Goal: Task Accomplishment & Management: Manage account settings

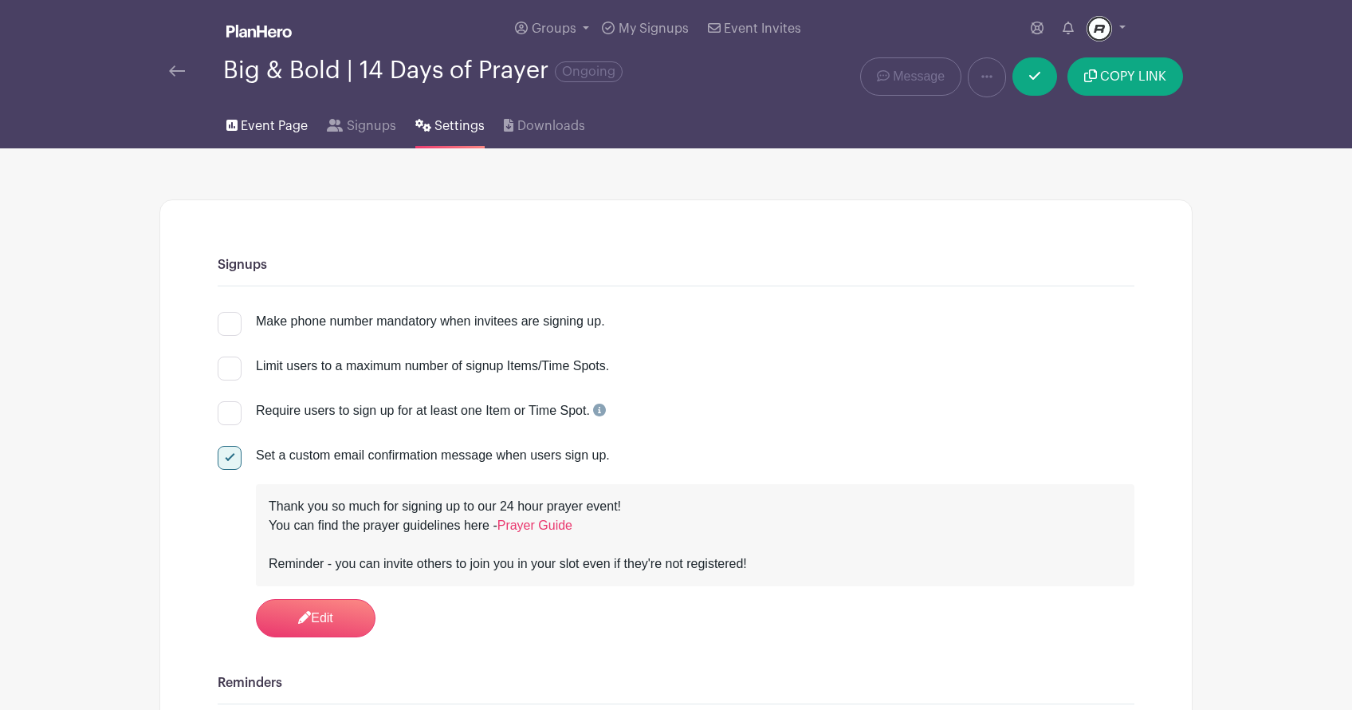
click at [273, 120] on span "Event Page" at bounding box center [274, 125] width 67 height 19
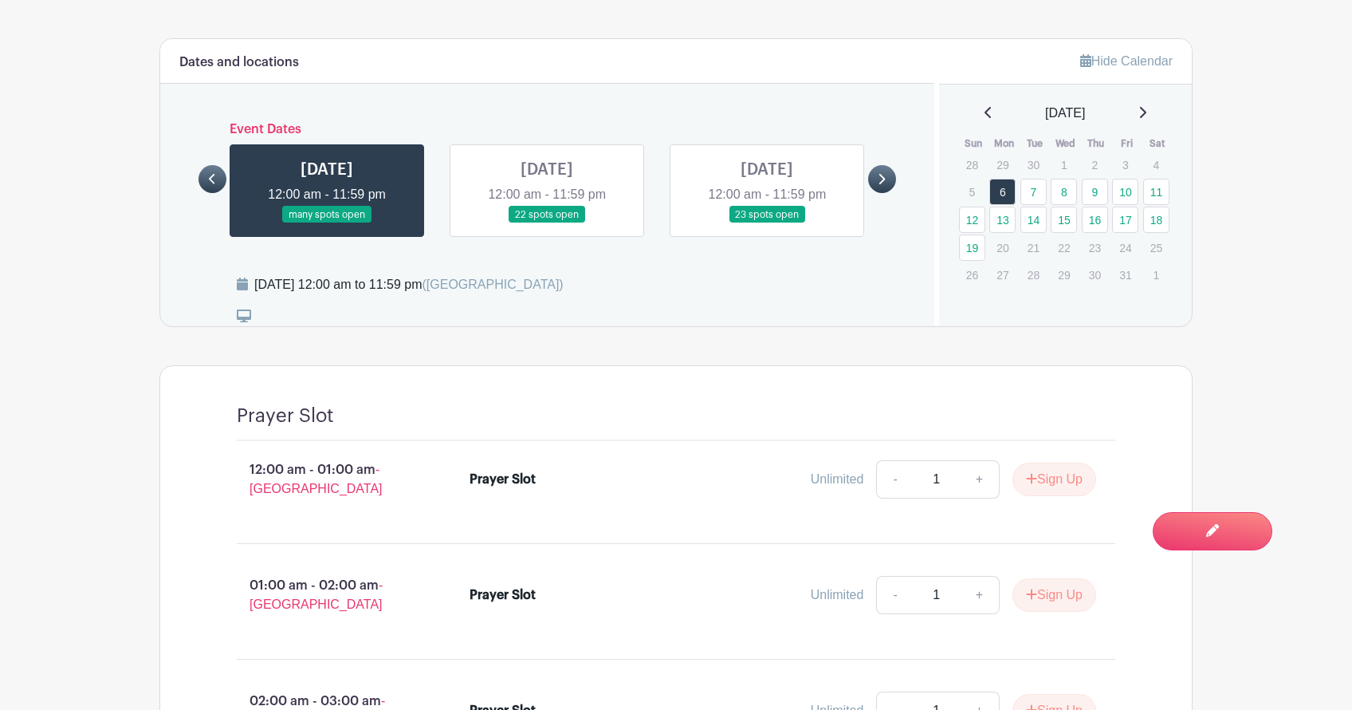
scroll to position [971, 0]
click at [547, 222] on link at bounding box center [547, 222] width 0 height 0
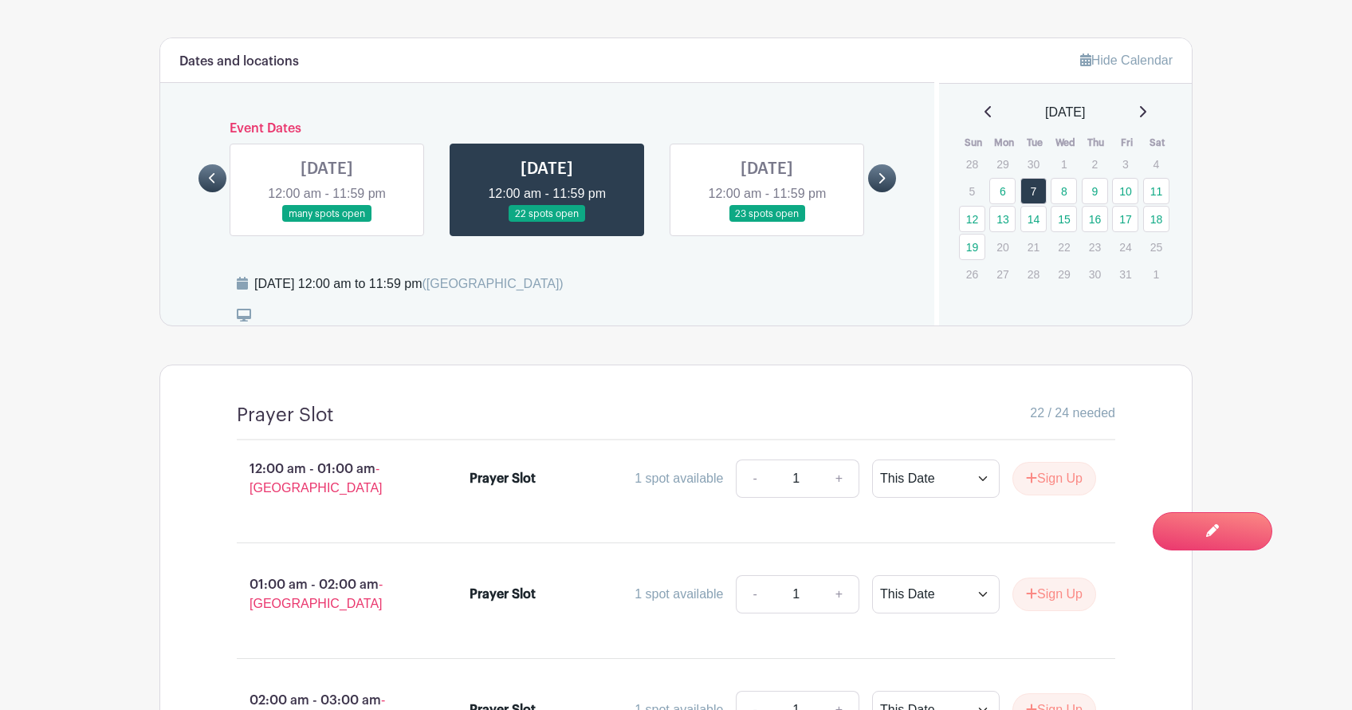
scroll to position [1013, 0]
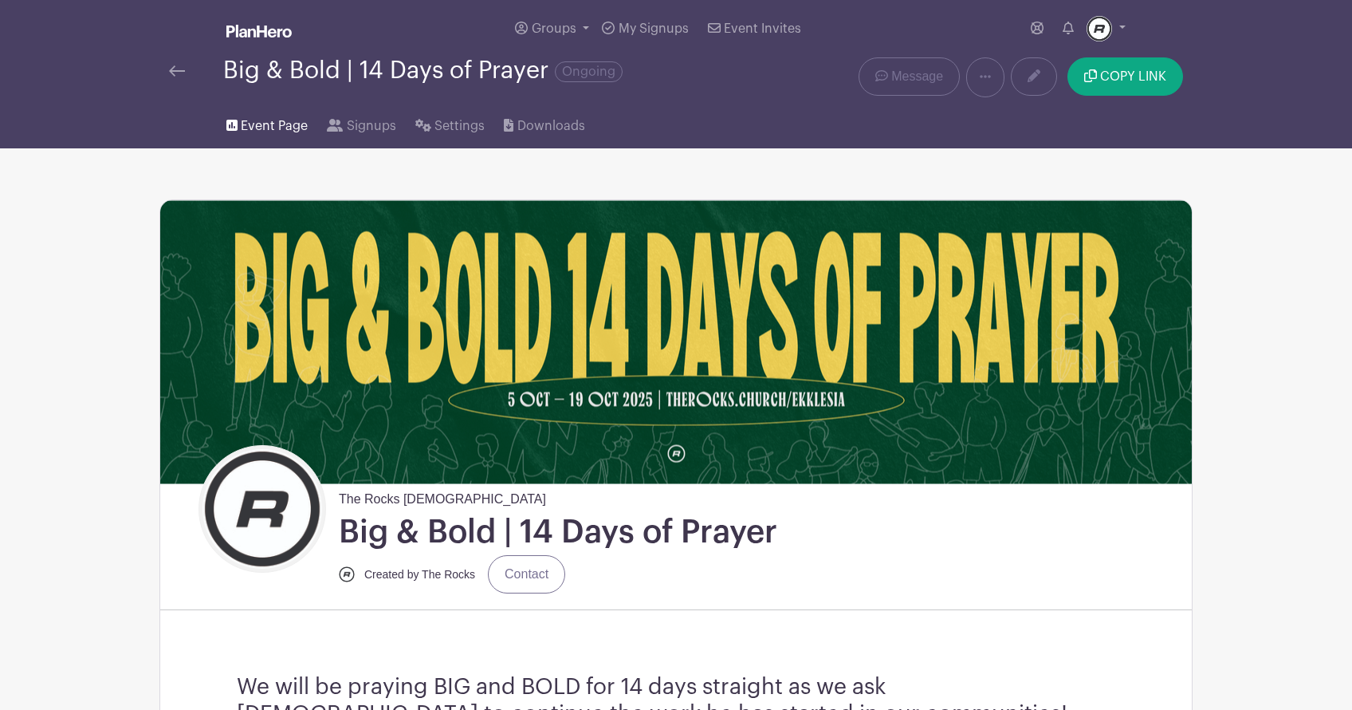
click at [277, 132] on span "Event Page" at bounding box center [274, 125] width 67 height 19
click at [1036, 80] on icon at bounding box center [1034, 75] width 13 height 13
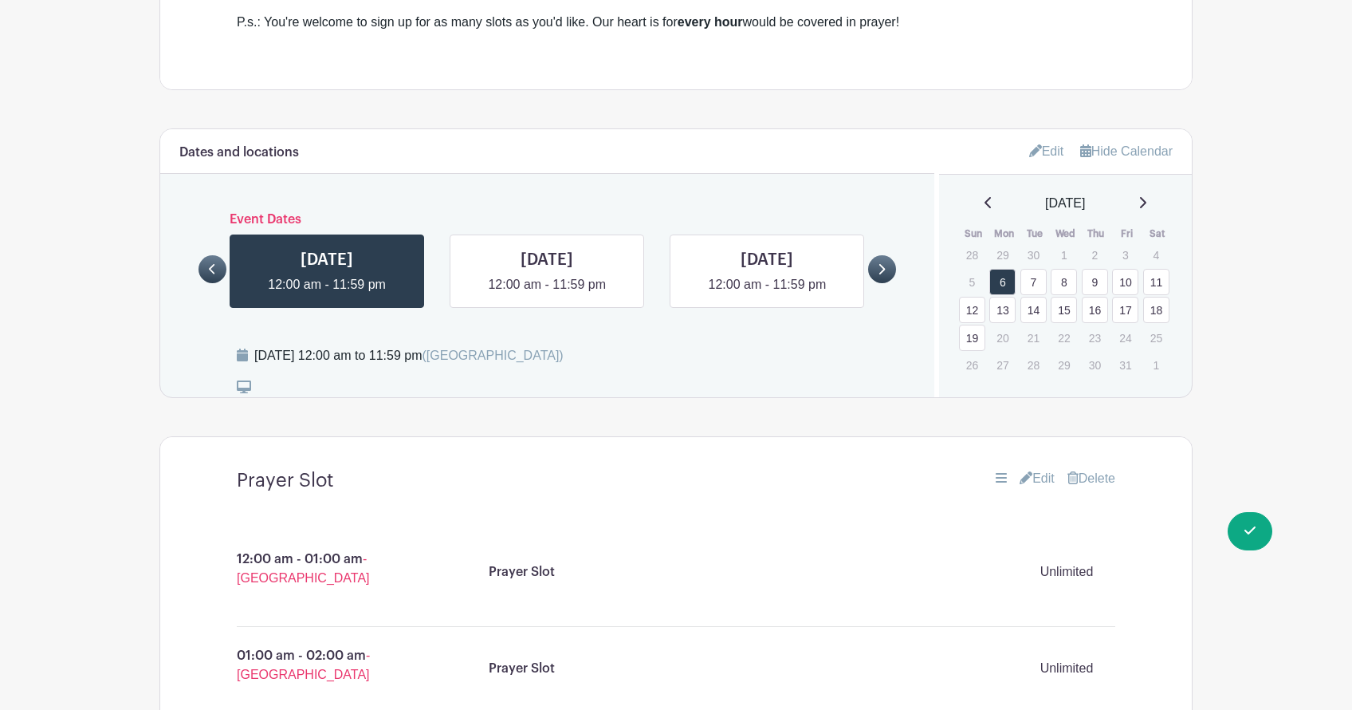
scroll to position [942, 0]
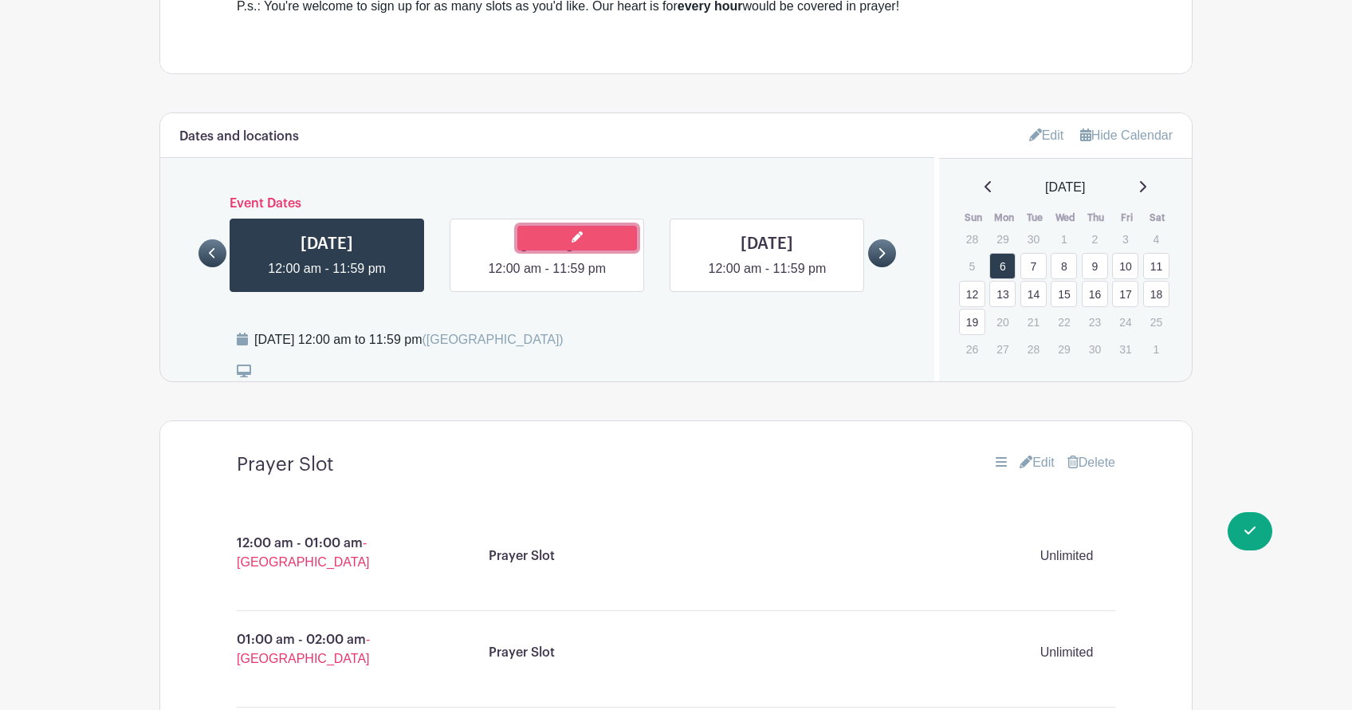
click at [580, 231] on icon at bounding box center [577, 236] width 11 height 11
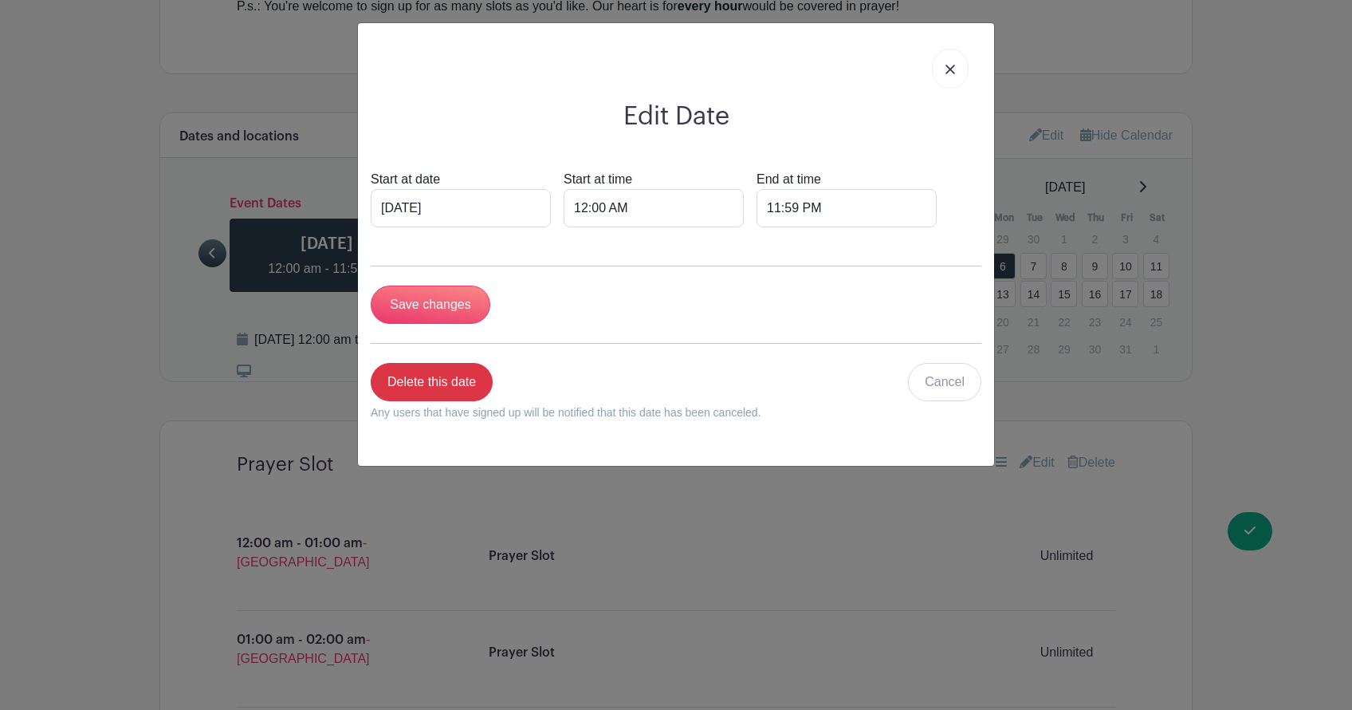
click at [953, 71] on img at bounding box center [951, 70] width 10 height 10
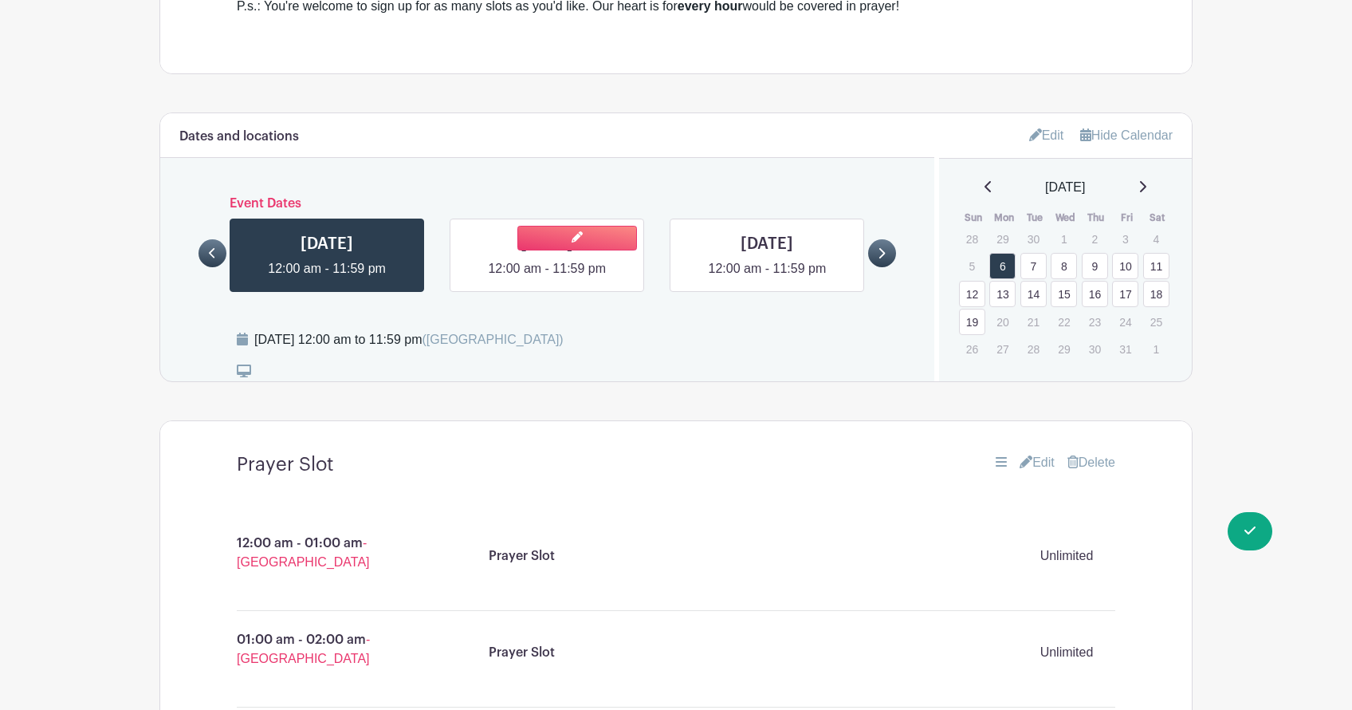
click at [547, 278] on link at bounding box center [547, 278] width 0 height 0
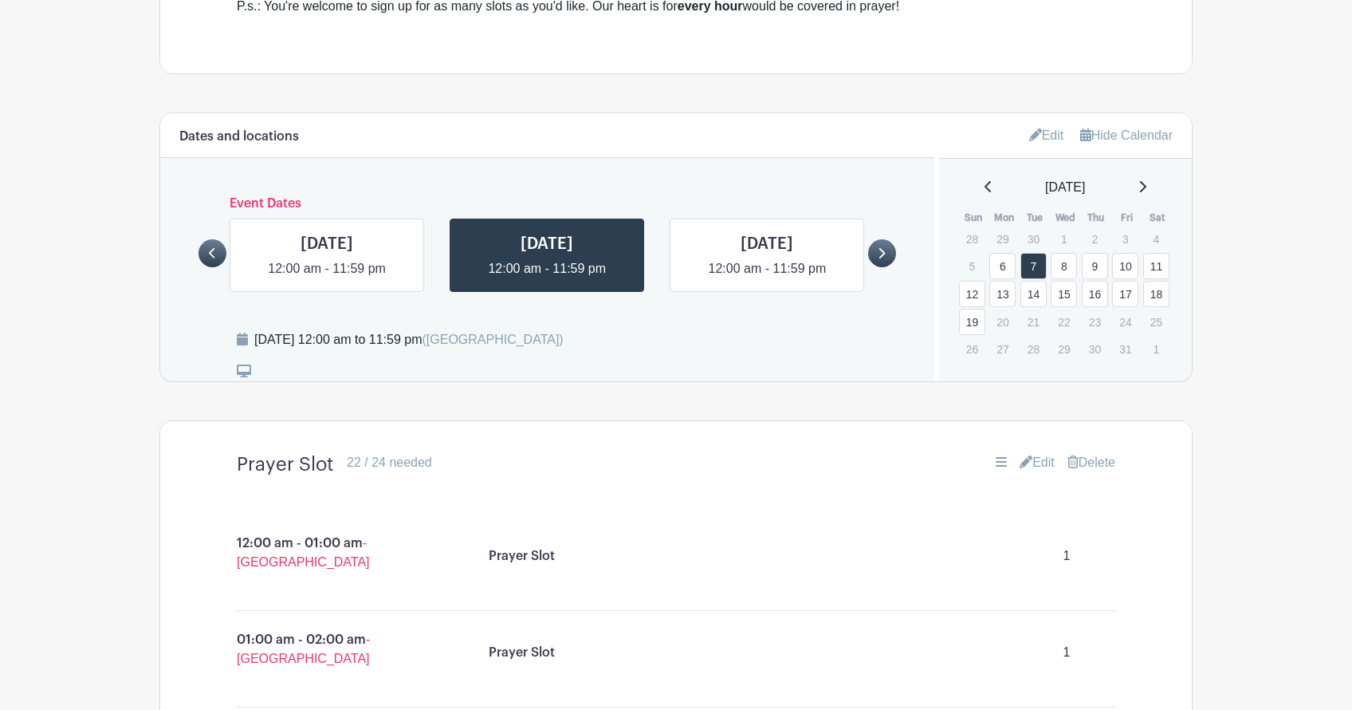
click at [1043, 453] on link "Edit" at bounding box center [1037, 462] width 35 height 19
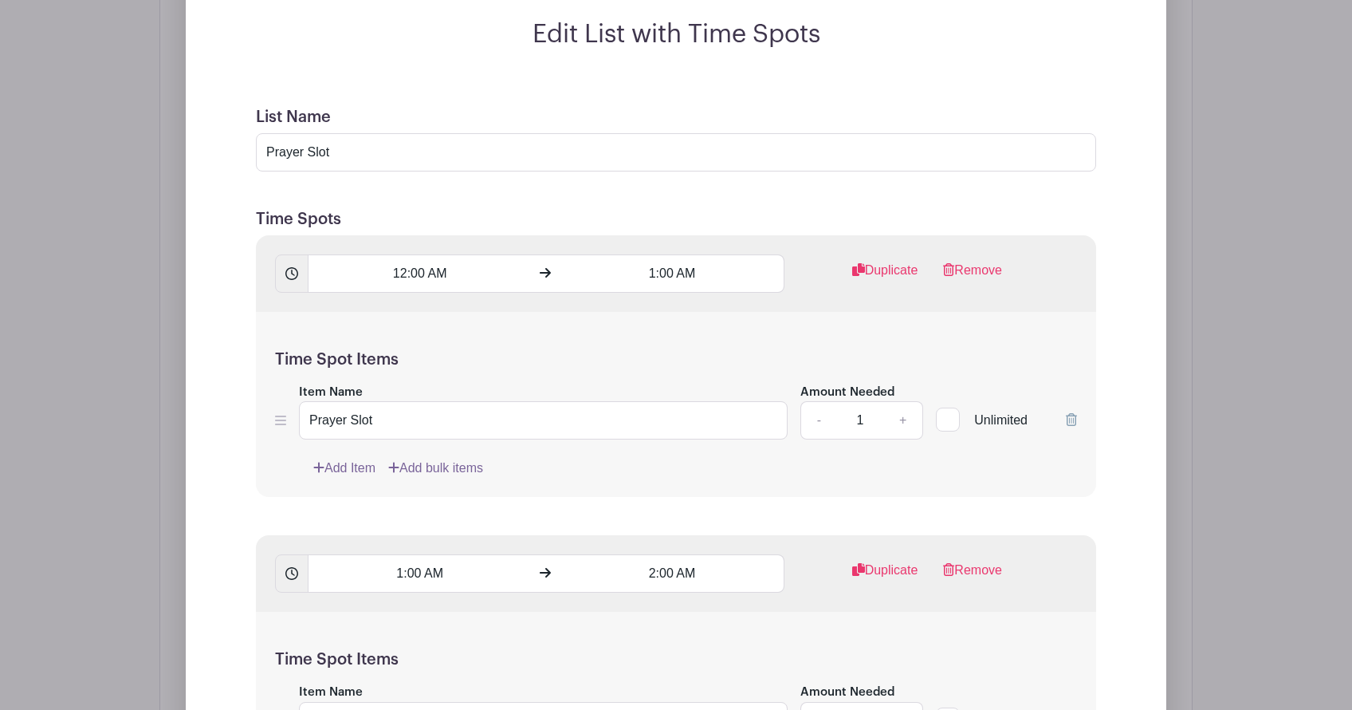
scroll to position [1484, 0]
click at [957, 407] on div at bounding box center [948, 419] width 24 height 24
click at [946, 410] on input "Unlimited" at bounding box center [941, 415] width 10 height 10
checkbox input "true"
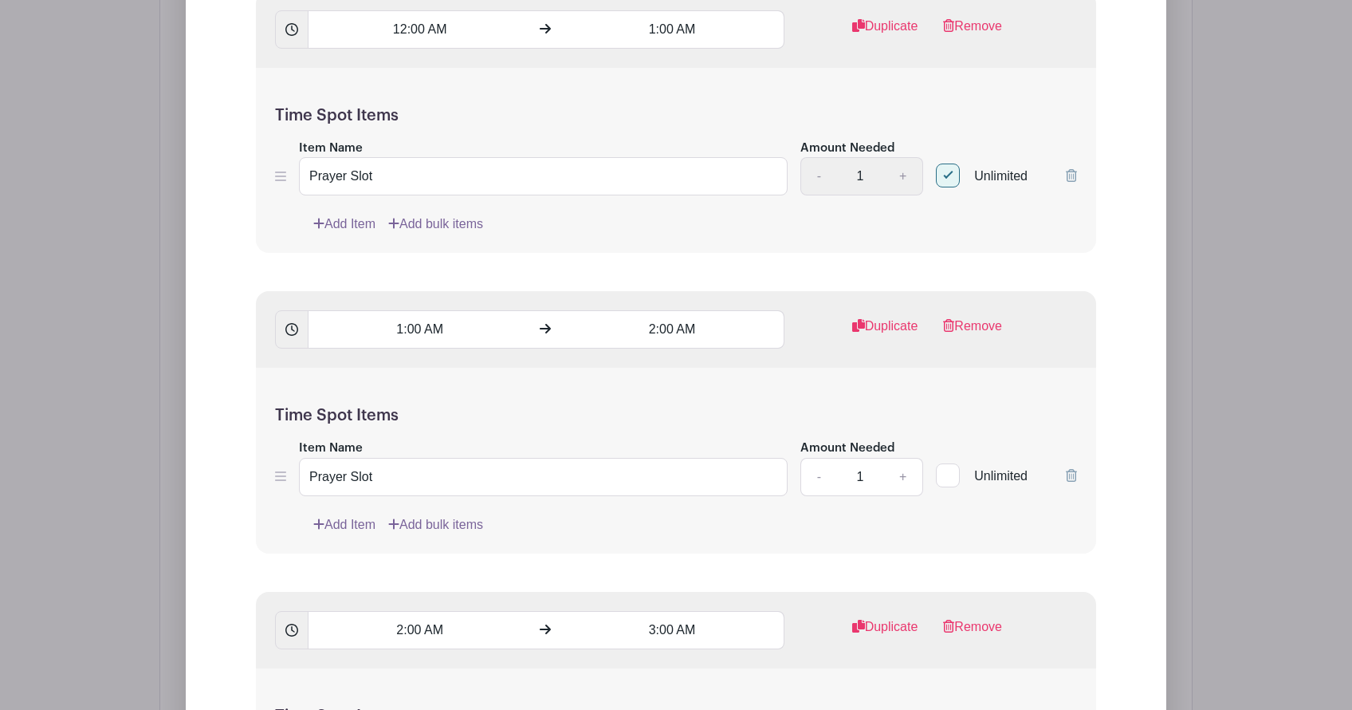
click at [969, 464] on label "Unlimited" at bounding box center [982, 474] width 92 height 22
click at [946, 466] on input "Unlimited" at bounding box center [941, 471] width 10 height 10
checkbox input "true"
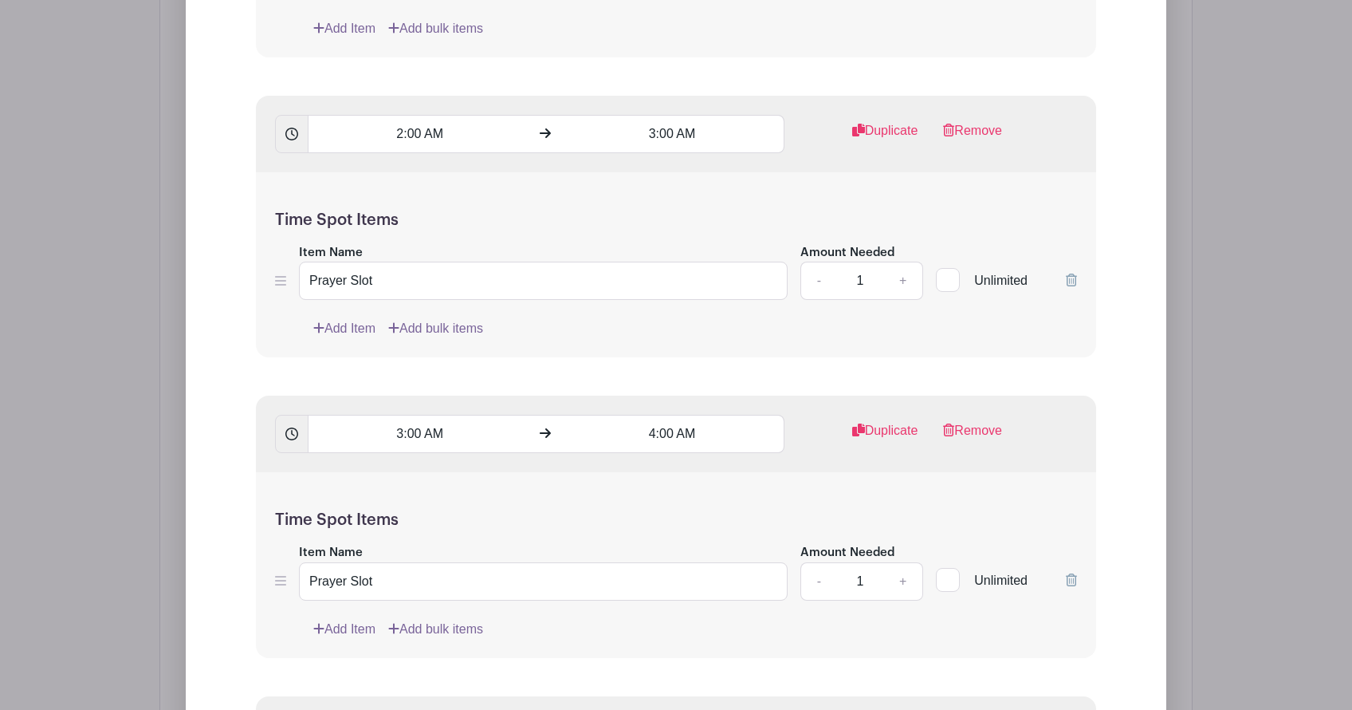
scroll to position [2224, 0]
click at [954, 267] on div at bounding box center [948, 279] width 24 height 24
click at [946, 270] on input "Unlimited" at bounding box center [941, 275] width 10 height 10
checkbox input "true"
click at [947, 567] on div at bounding box center [948, 579] width 24 height 24
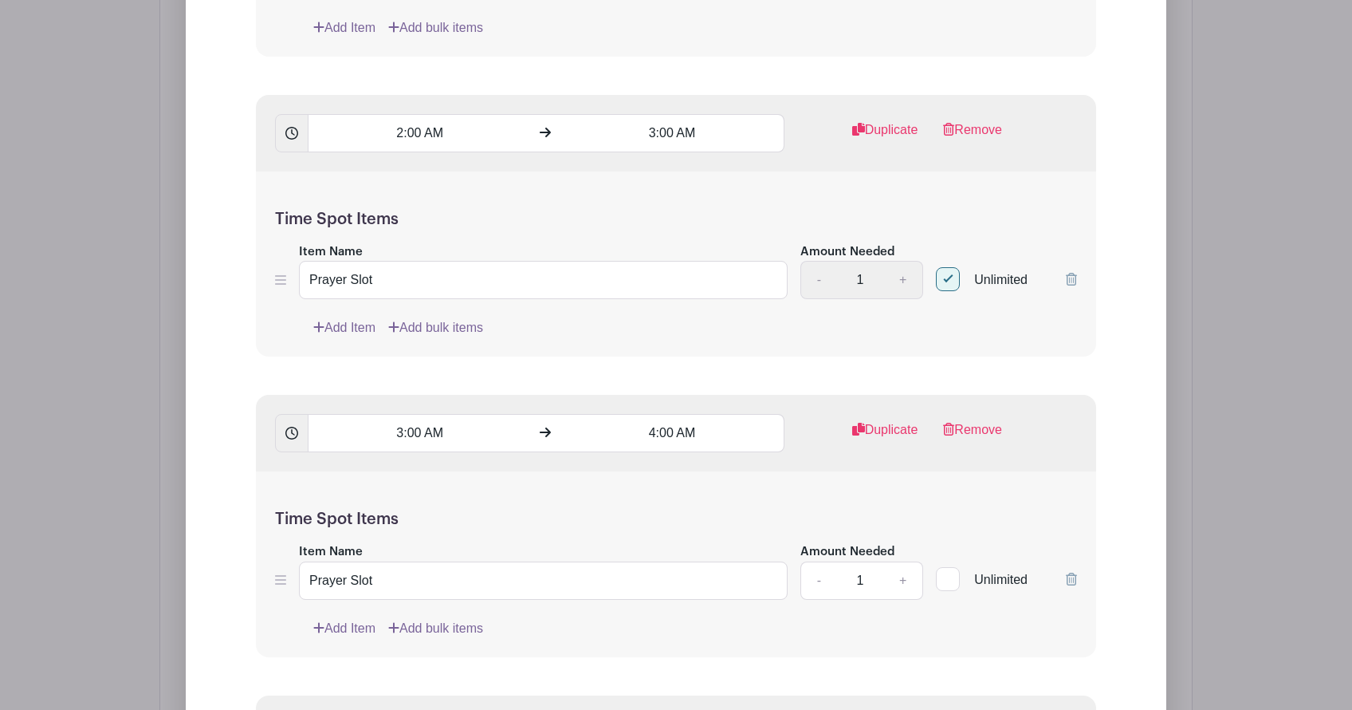
click at [946, 570] on input "Unlimited" at bounding box center [941, 575] width 10 height 10
checkbox input "true"
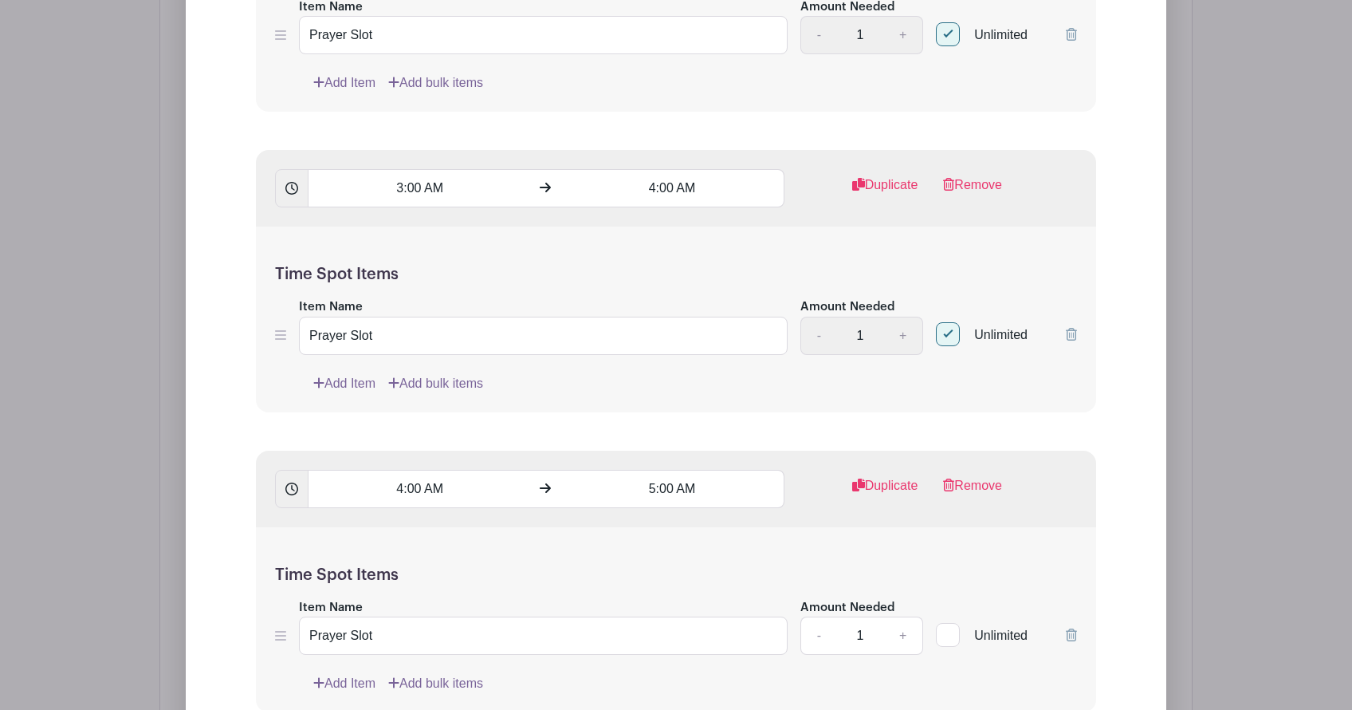
scroll to position [2481, 0]
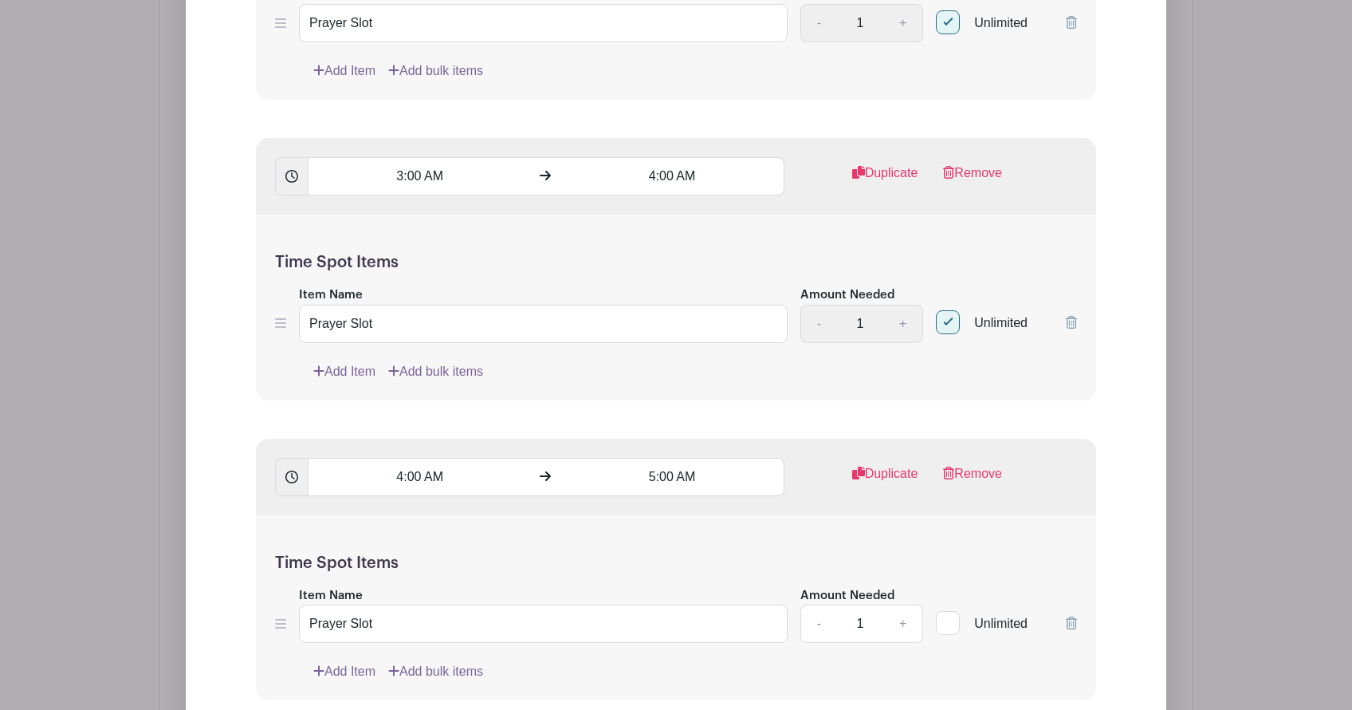
click at [947, 611] on div at bounding box center [948, 623] width 24 height 24
click at [946, 614] on input "Unlimited" at bounding box center [941, 619] width 10 height 10
checkbox input "true"
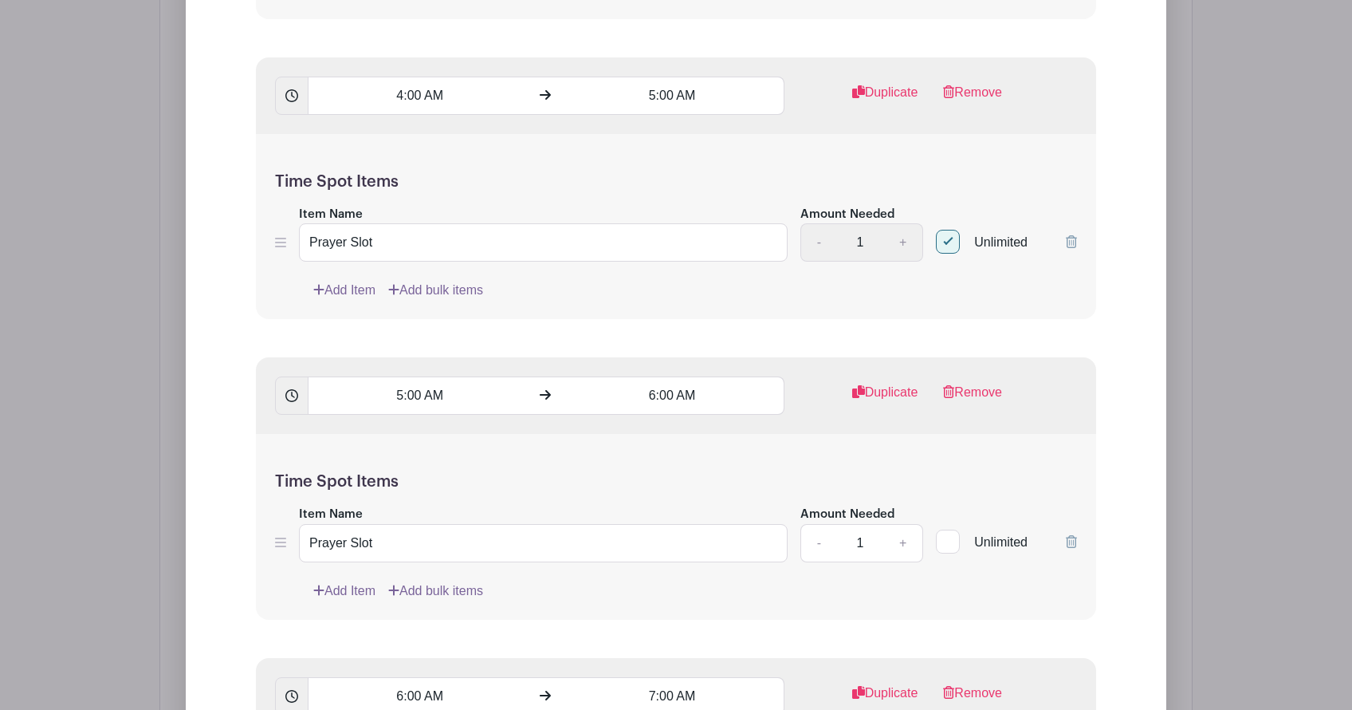
click at [948, 530] on div at bounding box center [948, 541] width 24 height 24
click at [946, 533] on input "Unlimited" at bounding box center [941, 538] width 10 height 10
checkbox input "true"
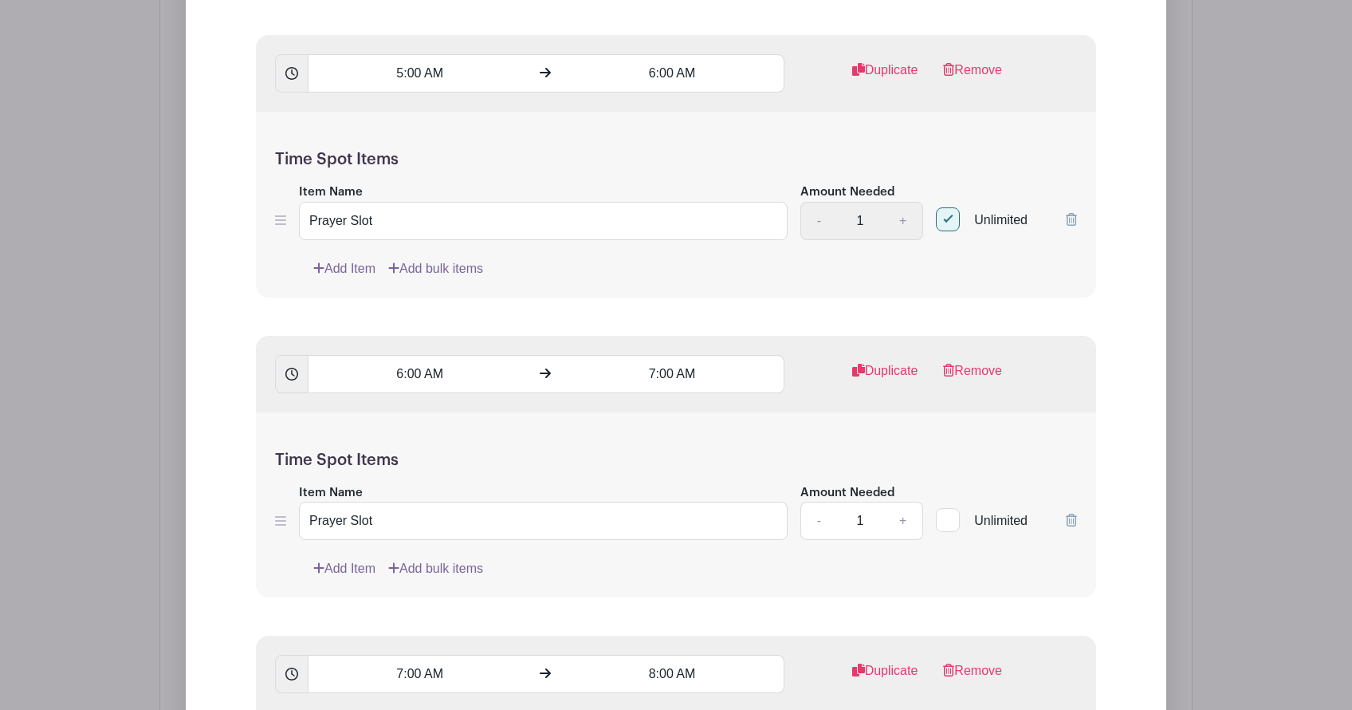
click at [952, 508] on div at bounding box center [948, 520] width 24 height 24
click at [946, 511] on input "Unlimited" at bounding box center [941, 516] width 10 height 10
checkbox input "true"
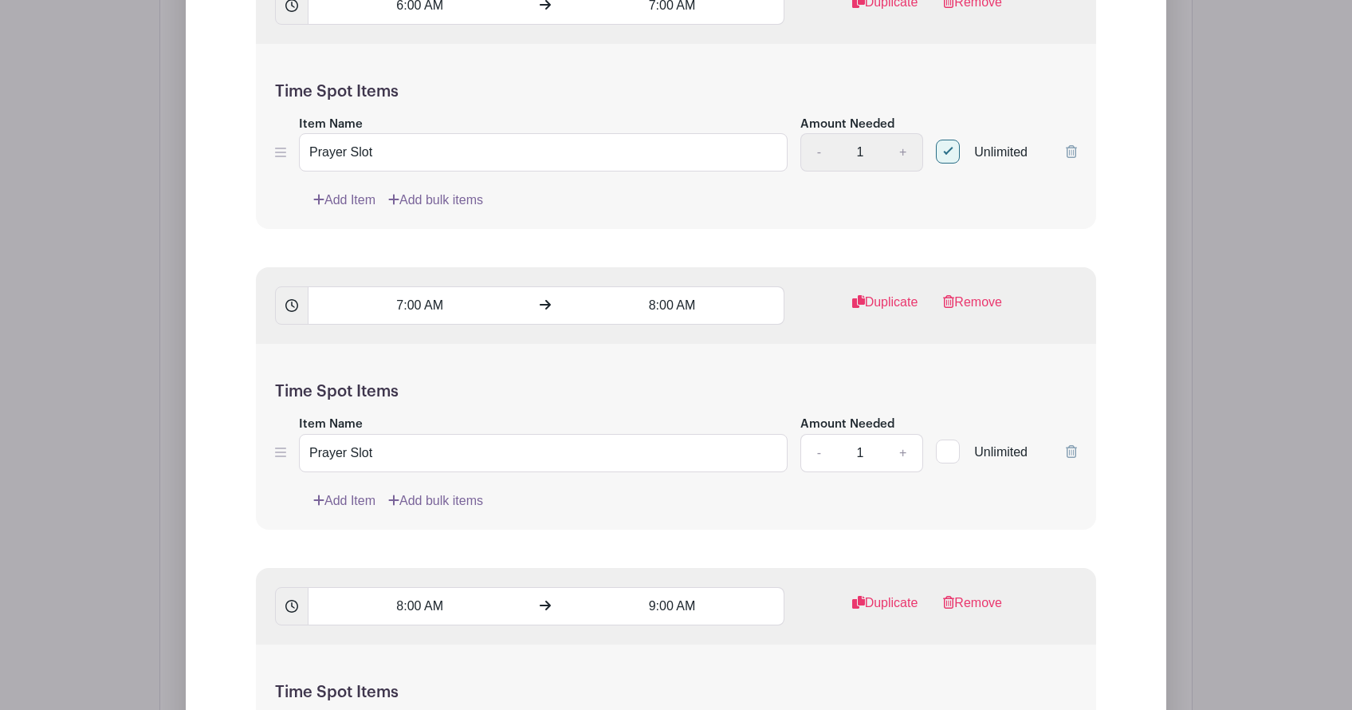
scroll to position [3619, 0]
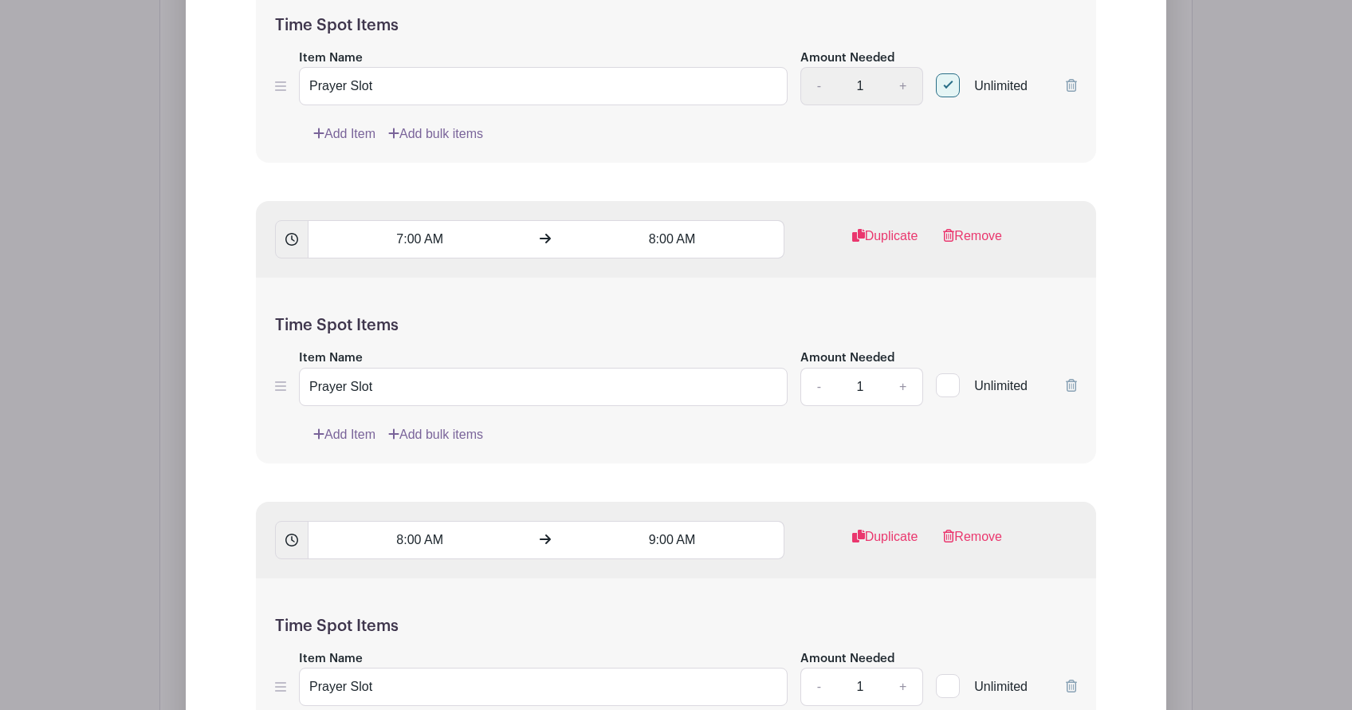
click at [947, 373] on div at bounding box center [948, 385] width 24 height 24
click at [946, 376] on input "Unlimited" at bounding box center [941, 381] width 10 height 10
checkbox input "true"
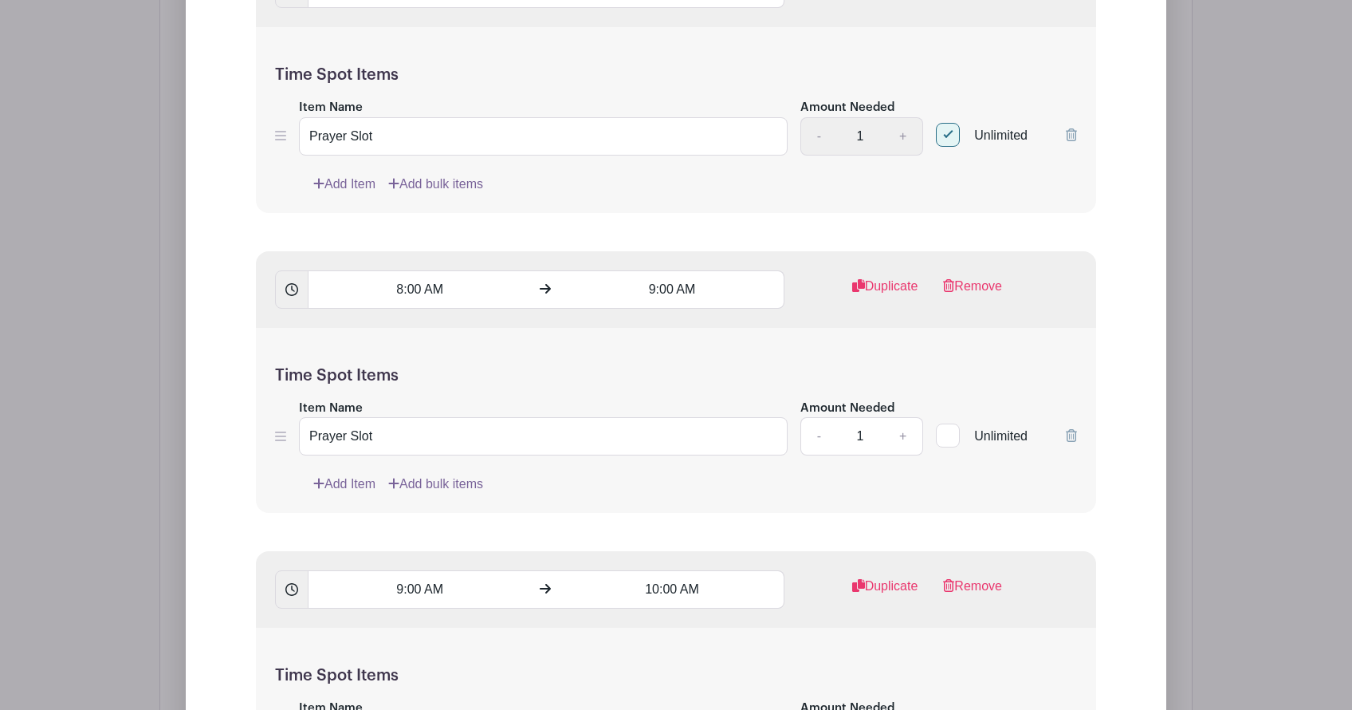
click at [958, 423] on div at bounding box center [948, 435] width 24 height 24
click at [946, 427] on input "Unlimited" at bounding box center [941, 432] width 10 height 10
checkbox input "true"
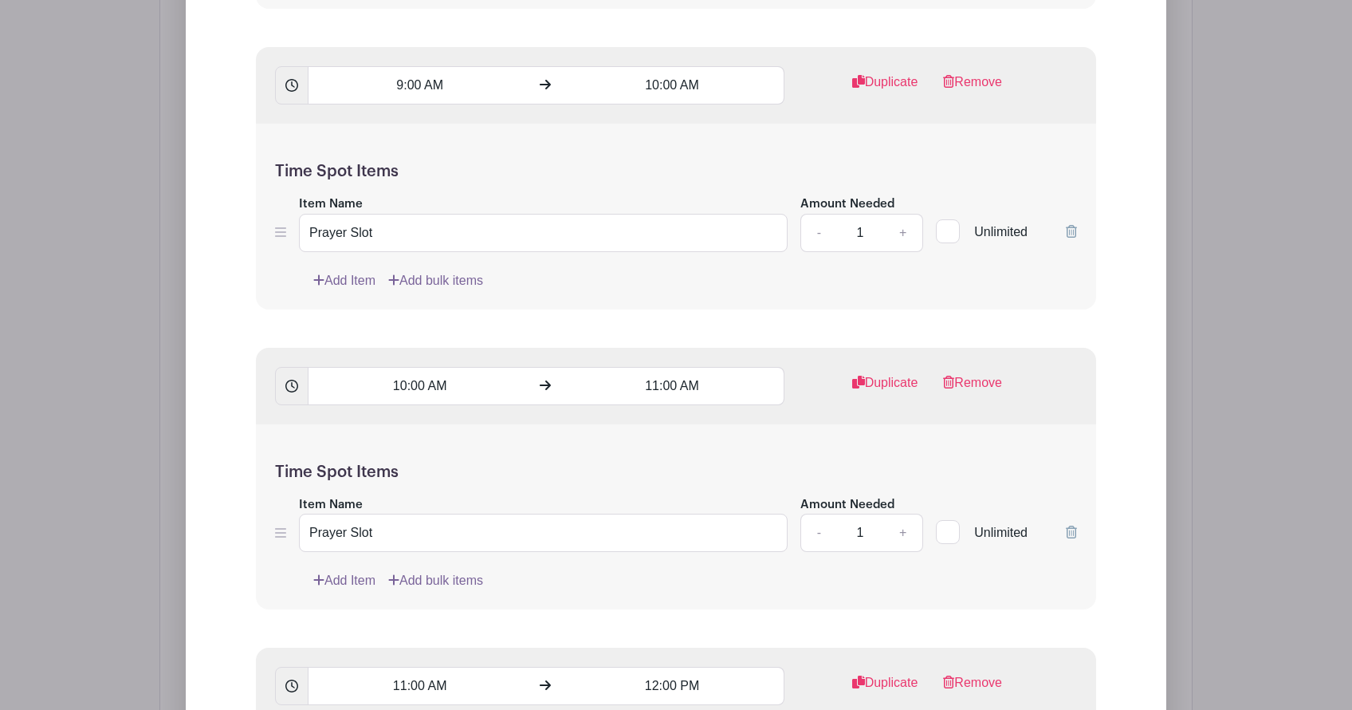
scroll to position [4402, 0]
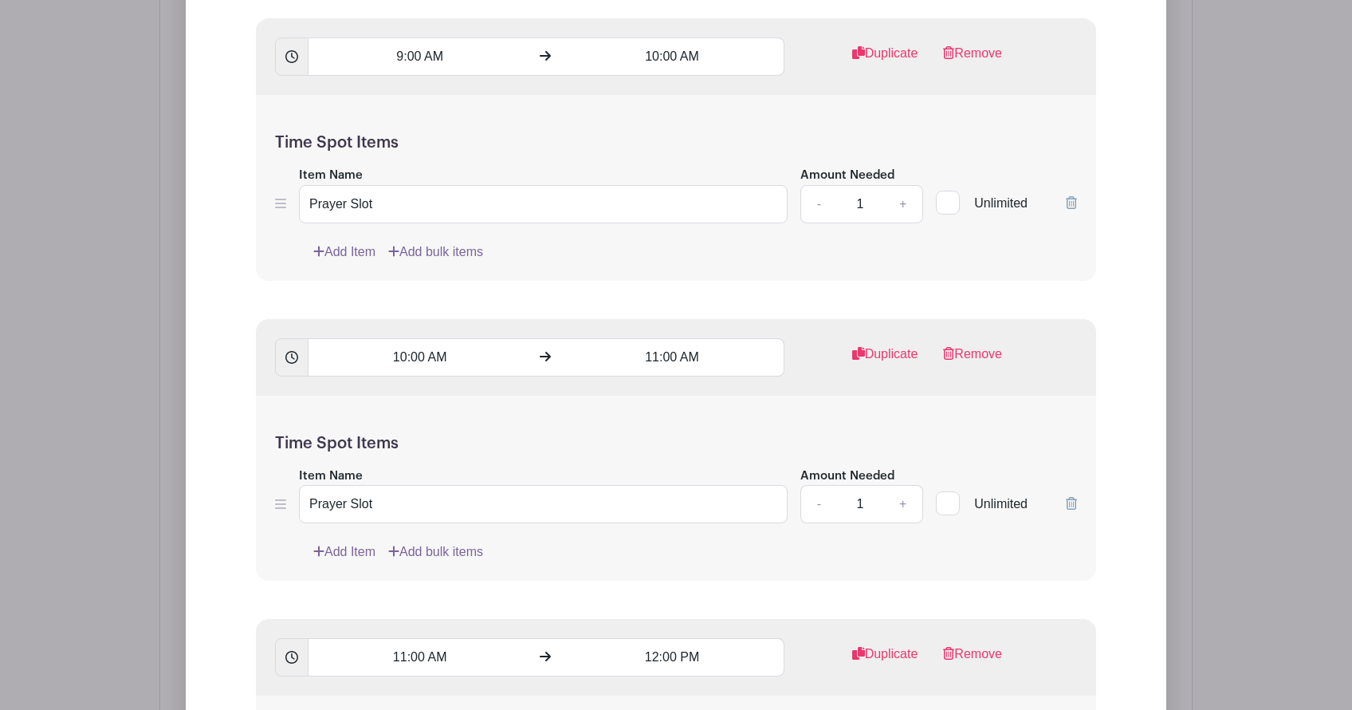
click at [945, 194] on input "Unlimited" at bounding box center [941, 199] width 10 height 10
checkbox input "true"
click at [950, 491] on div at bounding box center [948, 503] width 24 height 24
click at [946, 494] on input "Unlimited" at bounding box center [941, 499] width 10 height 10
checkbox input "true"
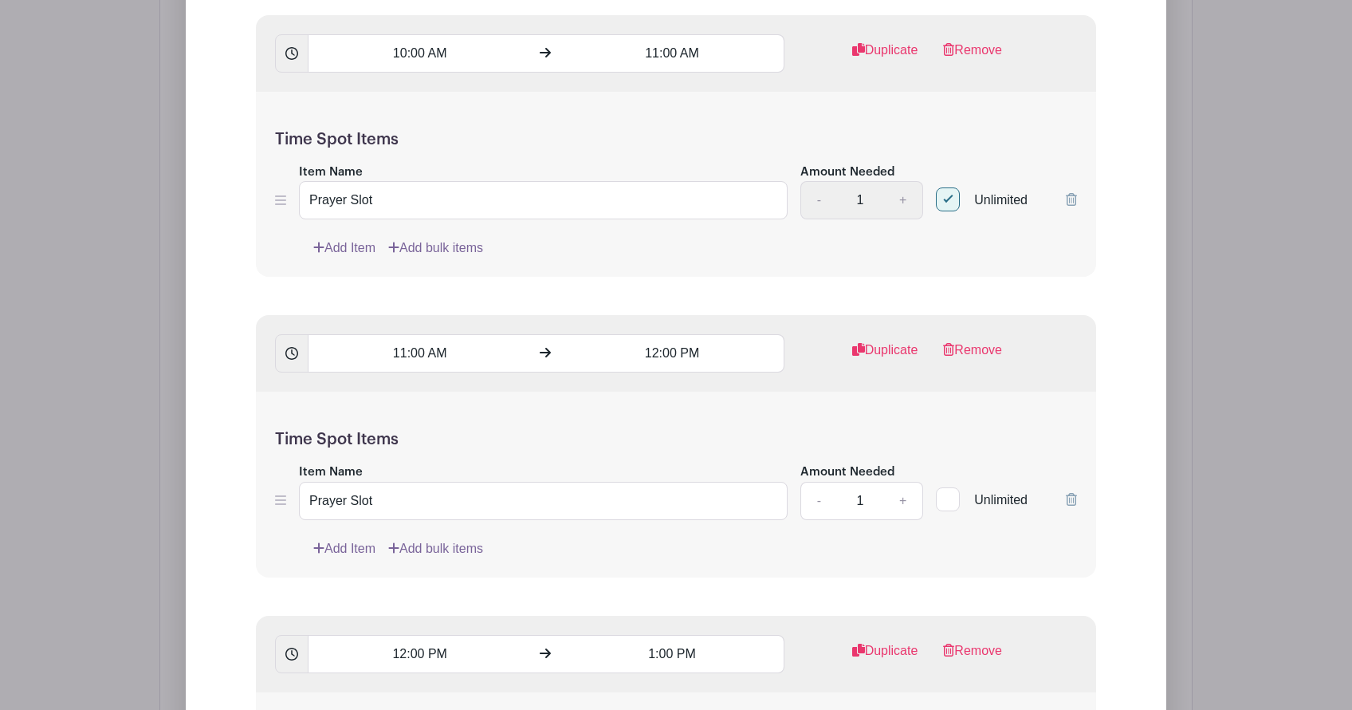
click at [946, 487] on div at bounding box center [948, 499] width 24 height 24
click at [946, 490] on input "Unlimited" at bounding box center [941, 495] width 10 height 10
checkbox input "true"
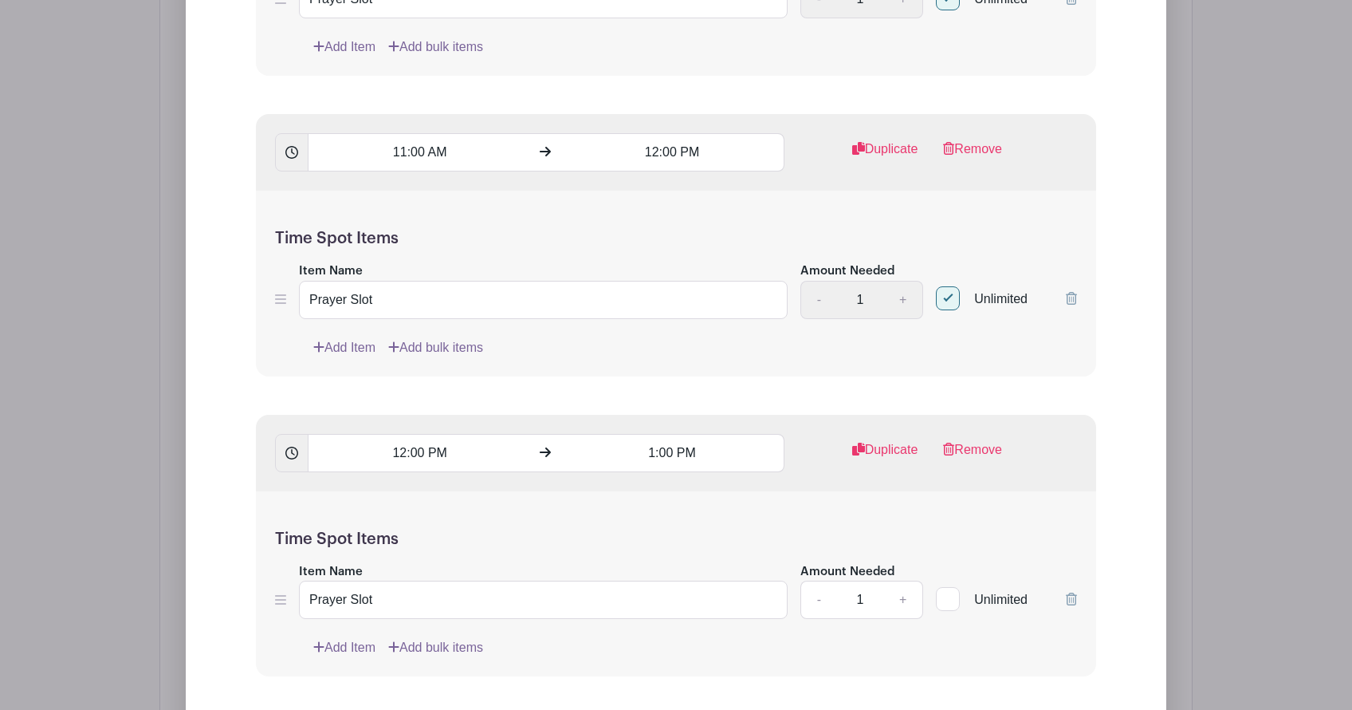
scroll to position [4911, 0]
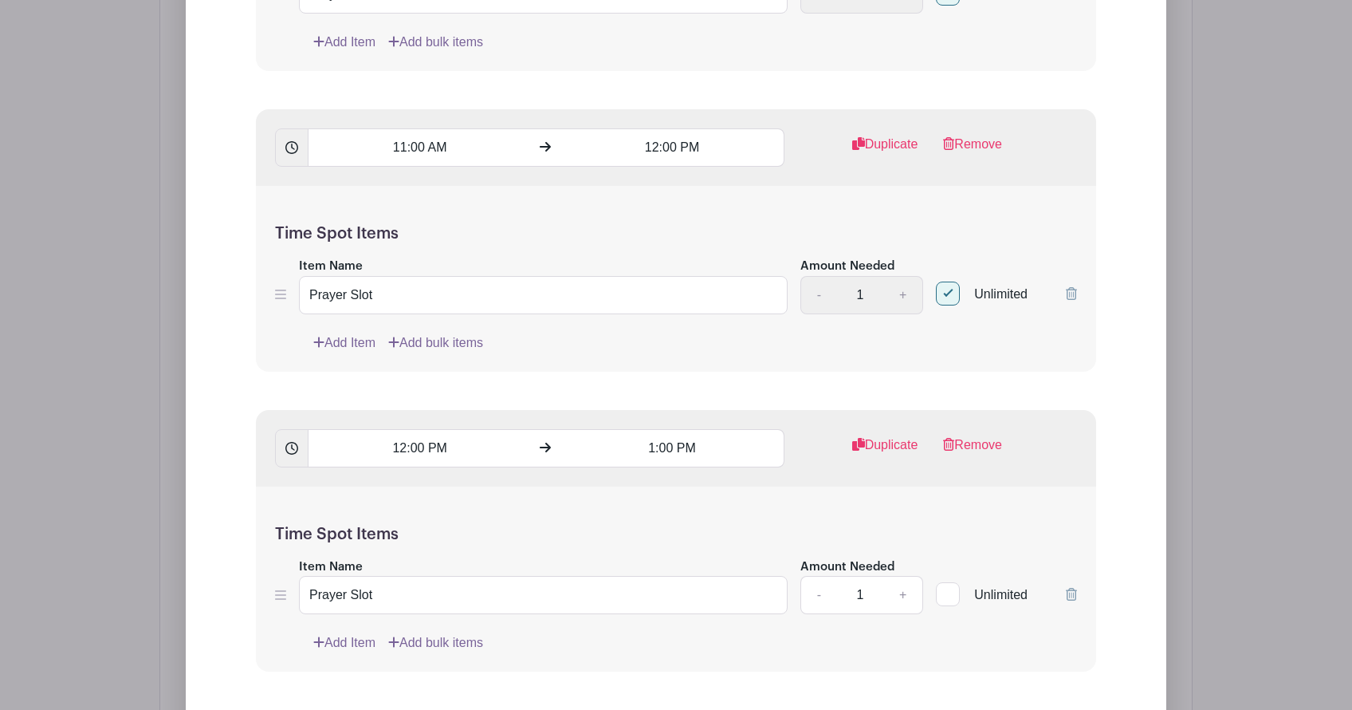
click at [961, 582] on label "Unlimited" at bounding box center [982, 593] width 92 height 22
click at [946, 585] on input "Unlimited" at bounding box center [941, 590] width 10 height 10
checkbox input "true"
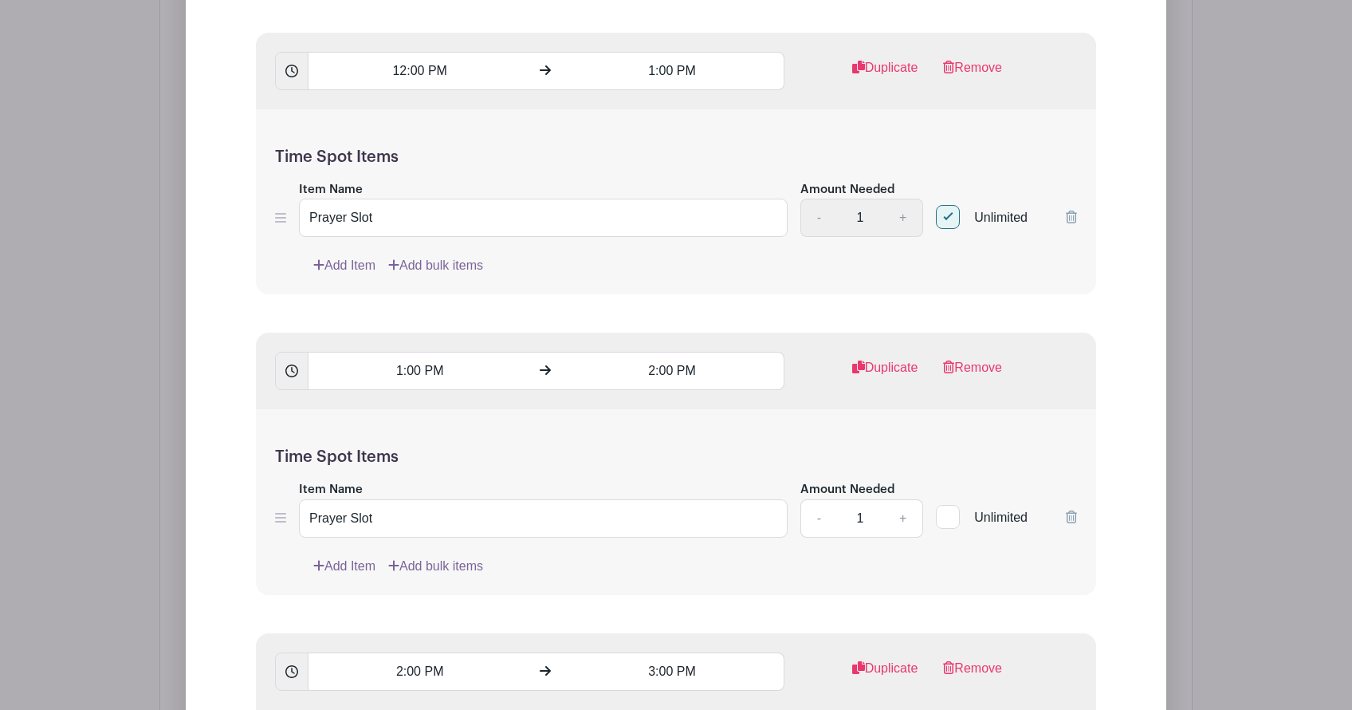
scroll to position [5322, 0]
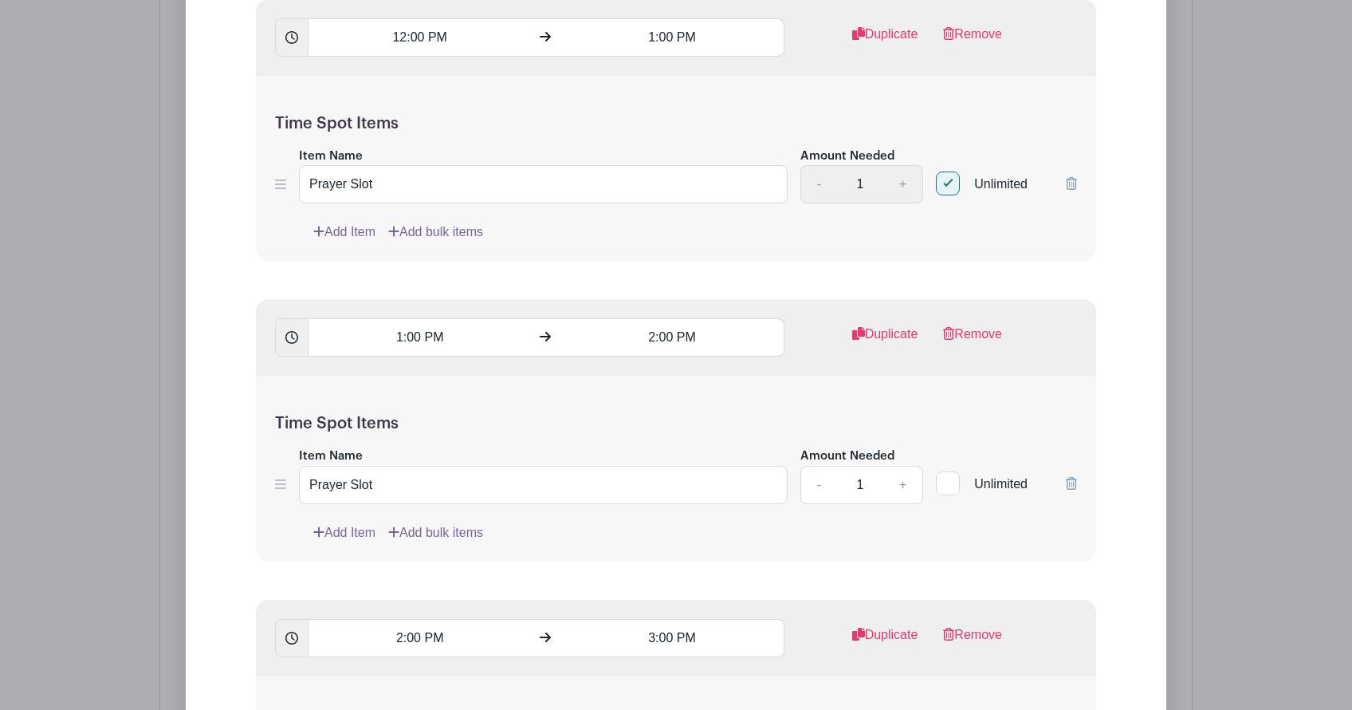
click at [963, 471] on label "Unlimited" at bounding box center [982, 482] width 92 height 22
click at [946, 474] on input "Unlimited" at bounding box center [941, 479] width 10 height 10
checkbox input "true"
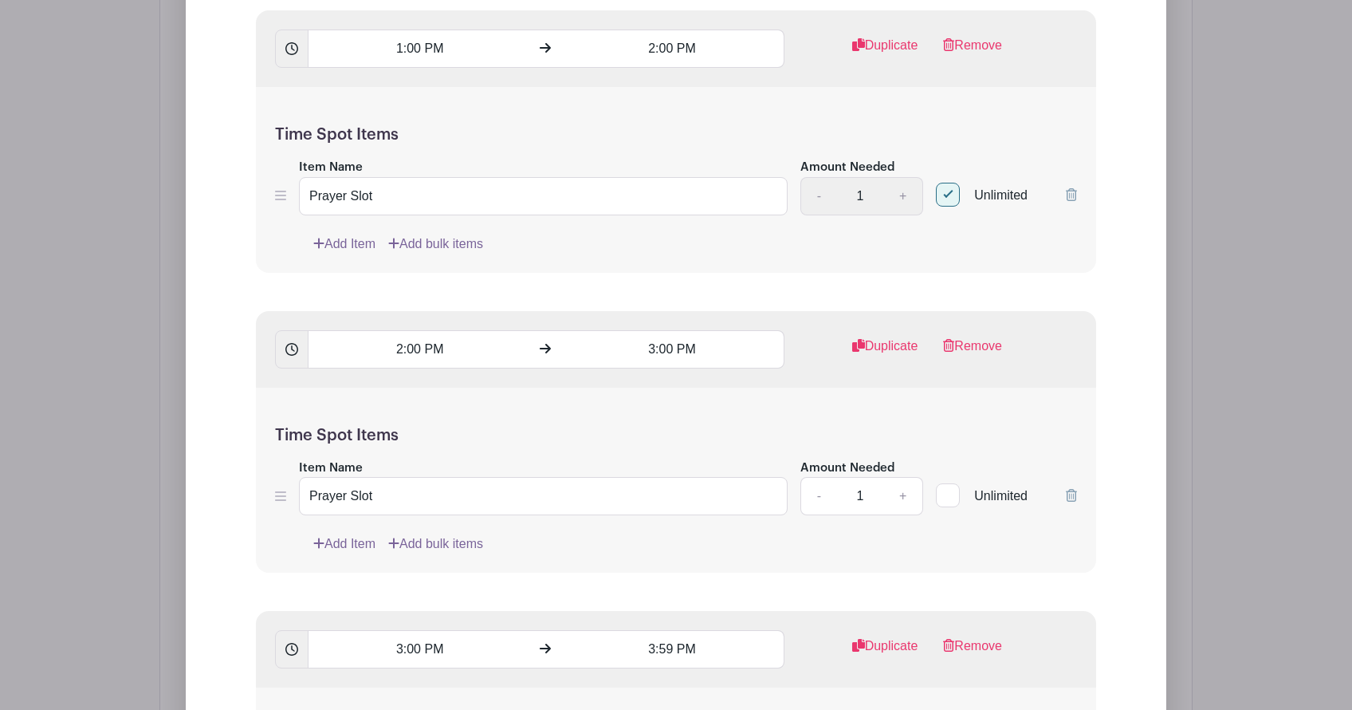
scroll to position [5648, 0]
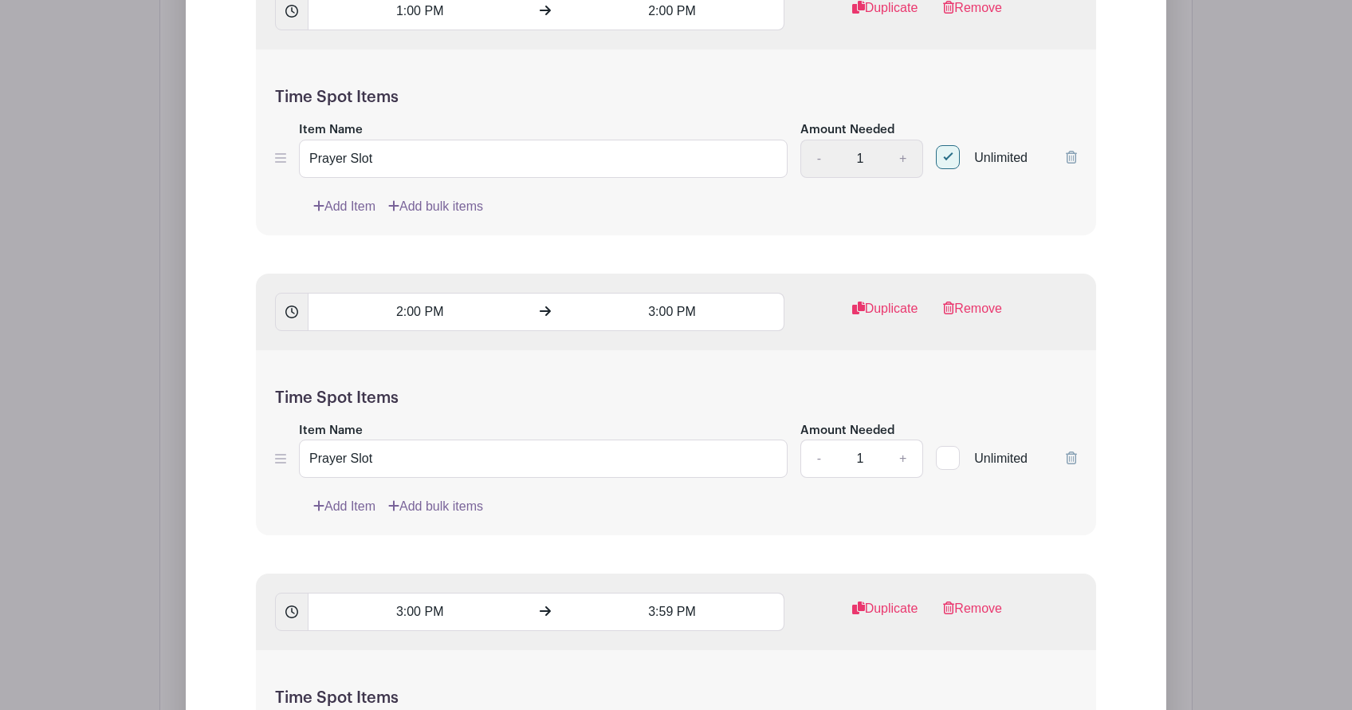
click at [948, 446] on div at bounding box center [948, 458] width 24 height 24
click at [946, 449] on input "Unlimited" at bounding box center [941, 454] width 10 height 10
checkbox input "true"
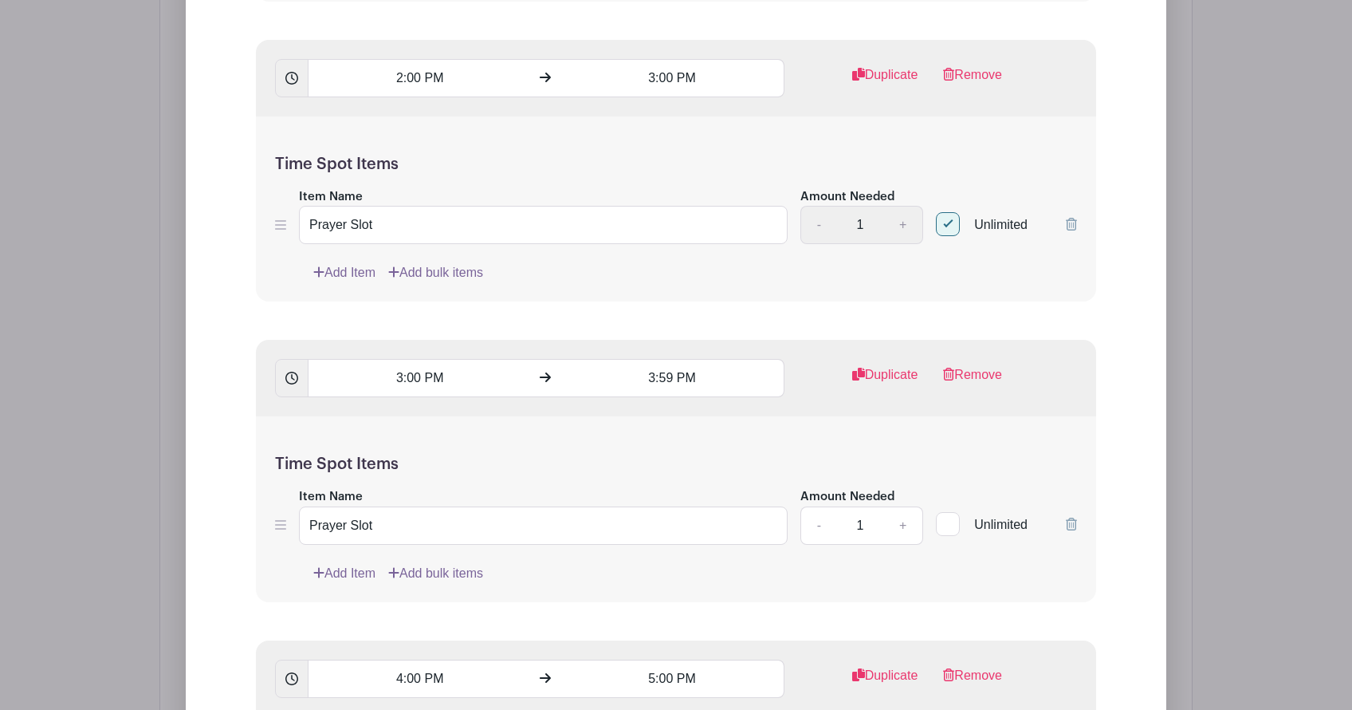
click at [950, 512] on div at bounding box center [948, 524] width 24 height 24
click at [946, 515] on input "Unlimited" at bounding box center [941, 520] width 10 height 10
checkbox input "true"
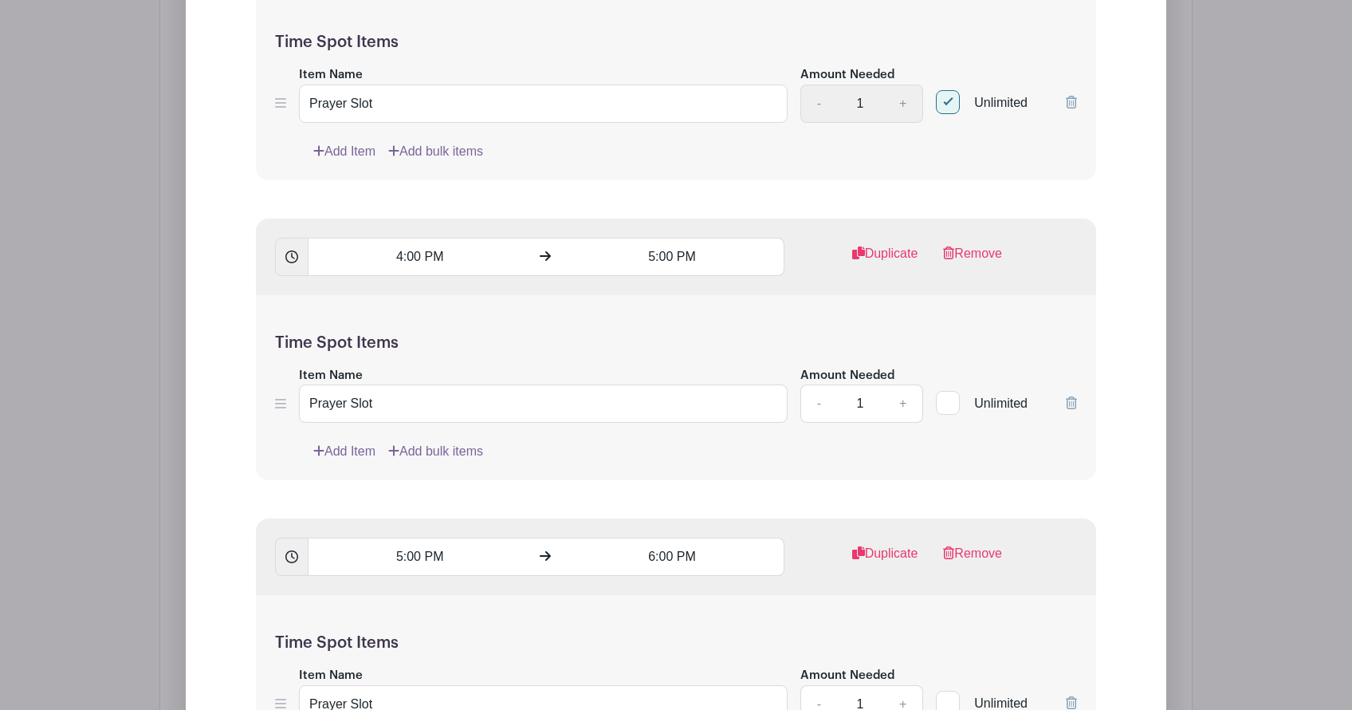
scroll to position [6360, 0]
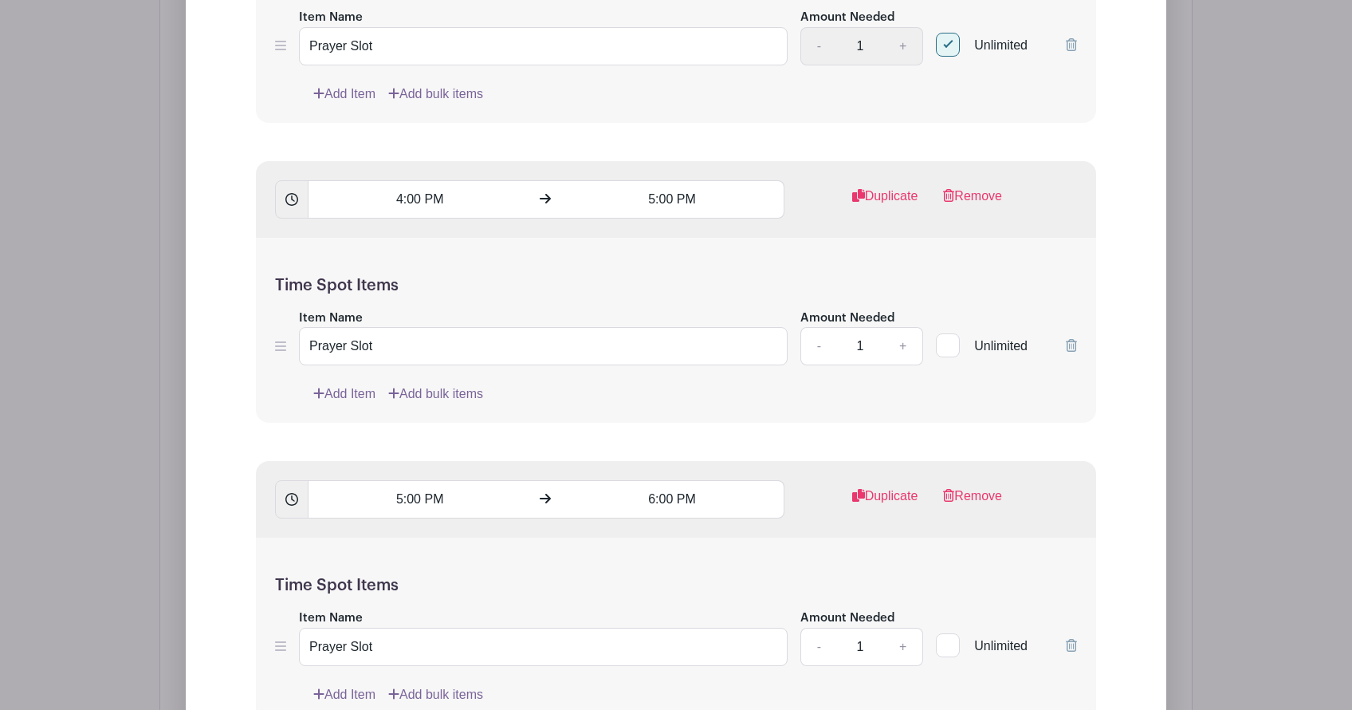
click at [943, 333] on div at bounding box center [948, 345] width 24 height 24
click at [943, 336] on input "Unlimited" at bounding box center [941, 341] width 10 height 10
checkbox input "true"
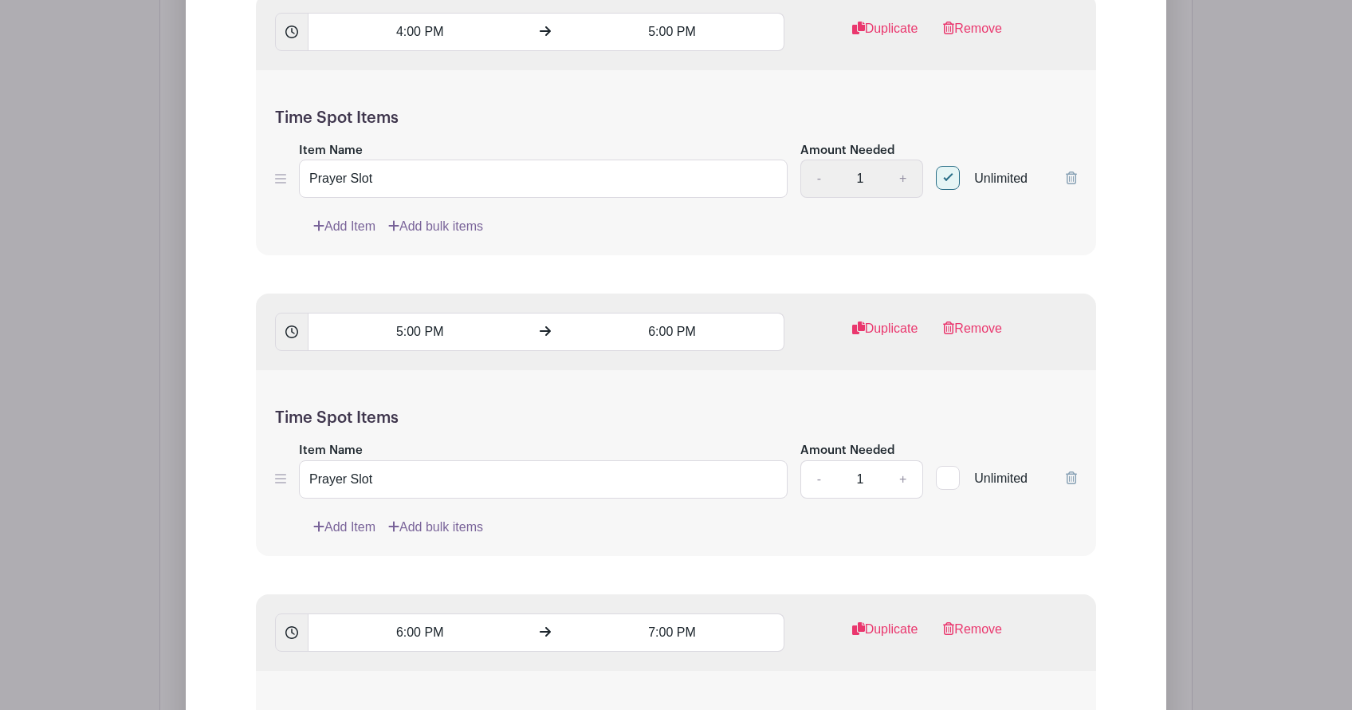
scroll to position [6560, 0]
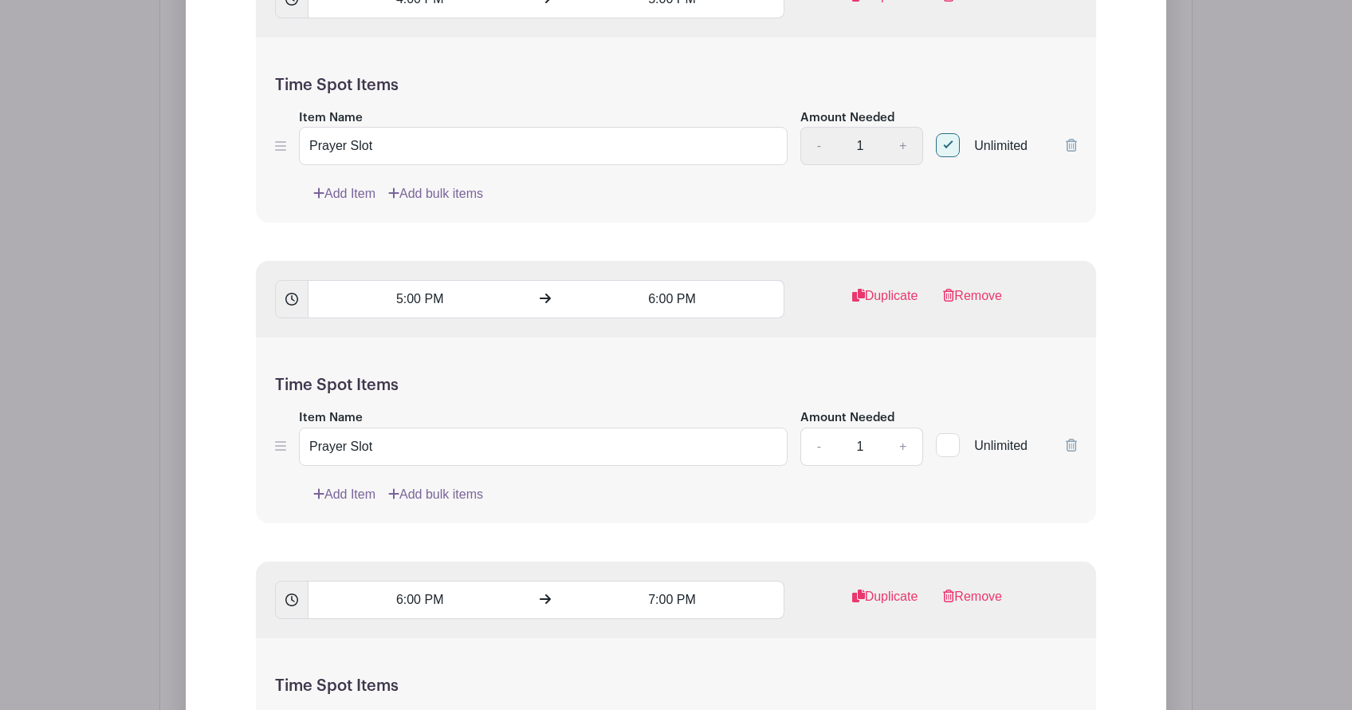
click at [952, 433] on div at bounding box center [948, 445] width 24 height 24
click at [946, 436] on input "Unlimited" at bounding box center [941, 441] width 10 height 10
checkbox input "true"
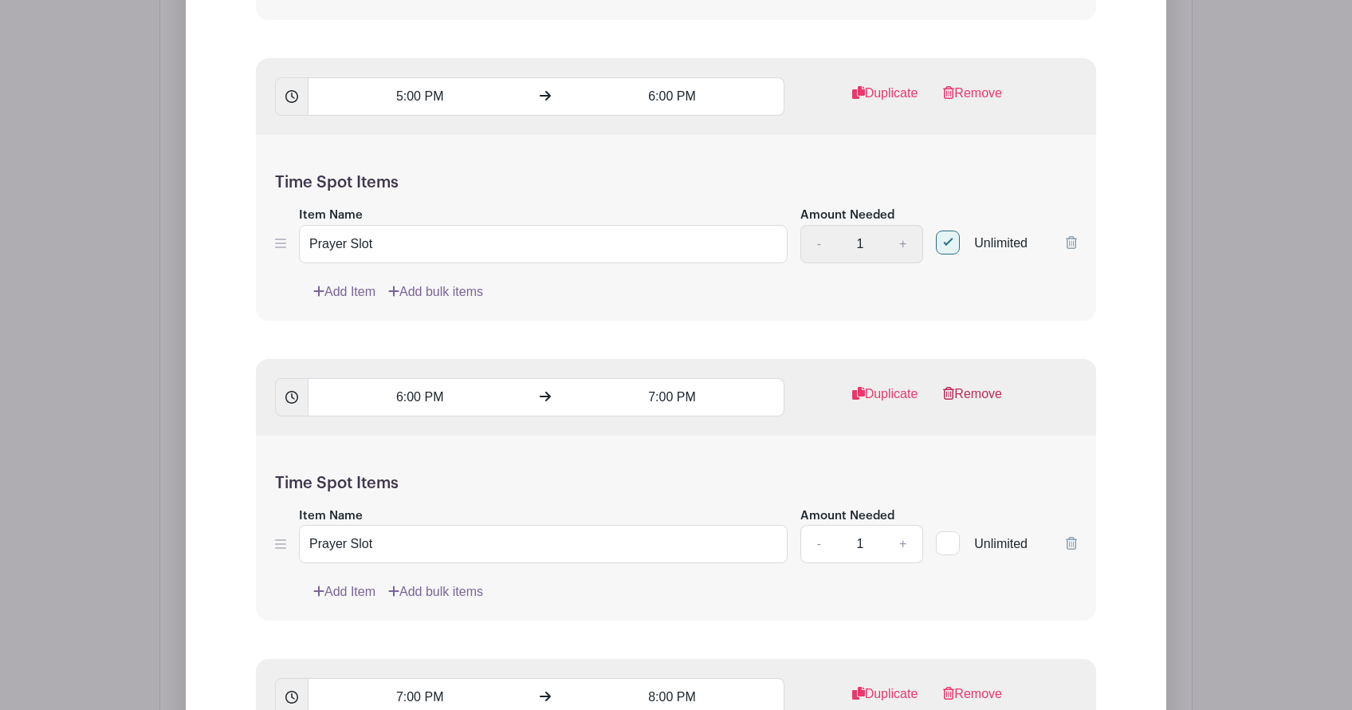
scroll to position [6789, 0]
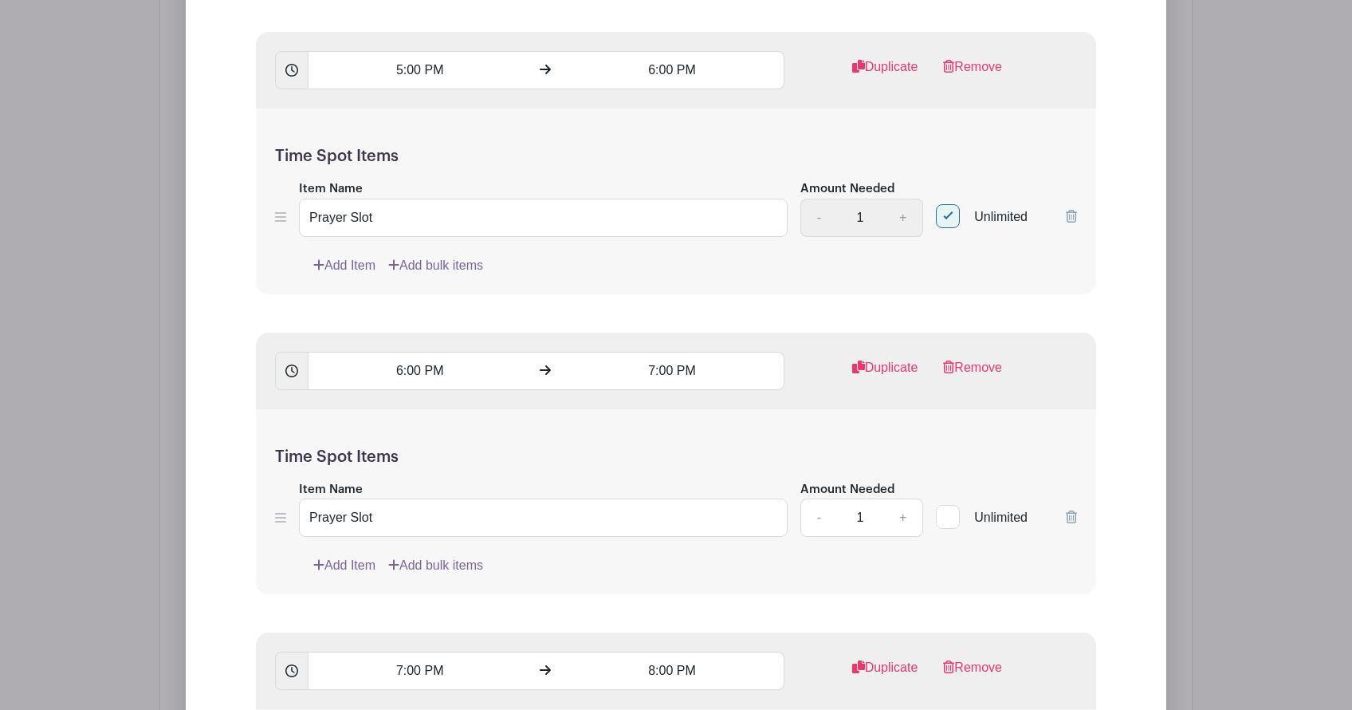
click at [951, 505] on div at bounding box center [948, 517] width 24 height 24
click at [946, 508] on input "Unlimited" at bounding box center [941, 513] width 10 height 10
checkbox input "true"
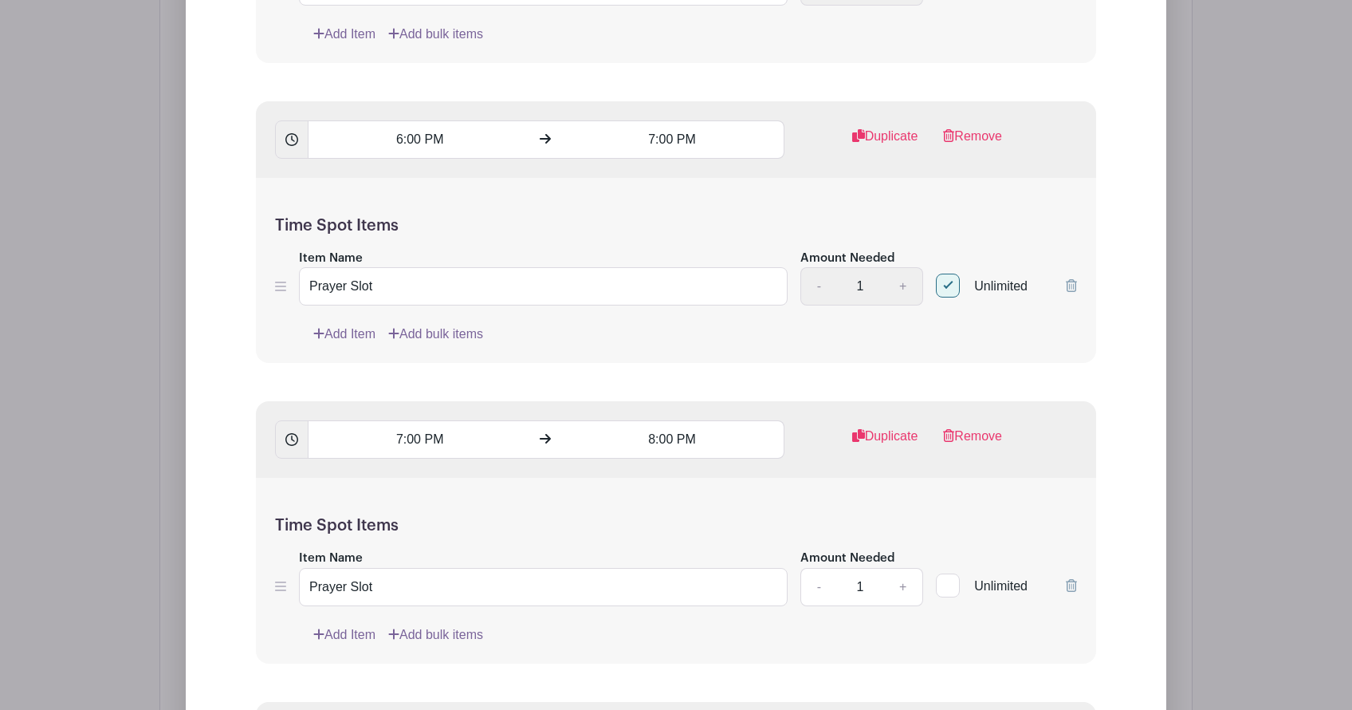
click at [949, 573] on div at bounding box center [948, 585] width 24 height 24
click at [946, 576] on input "Unlimited" at bounding box center [941, 581] width 10 height 10
checkbox input "true"
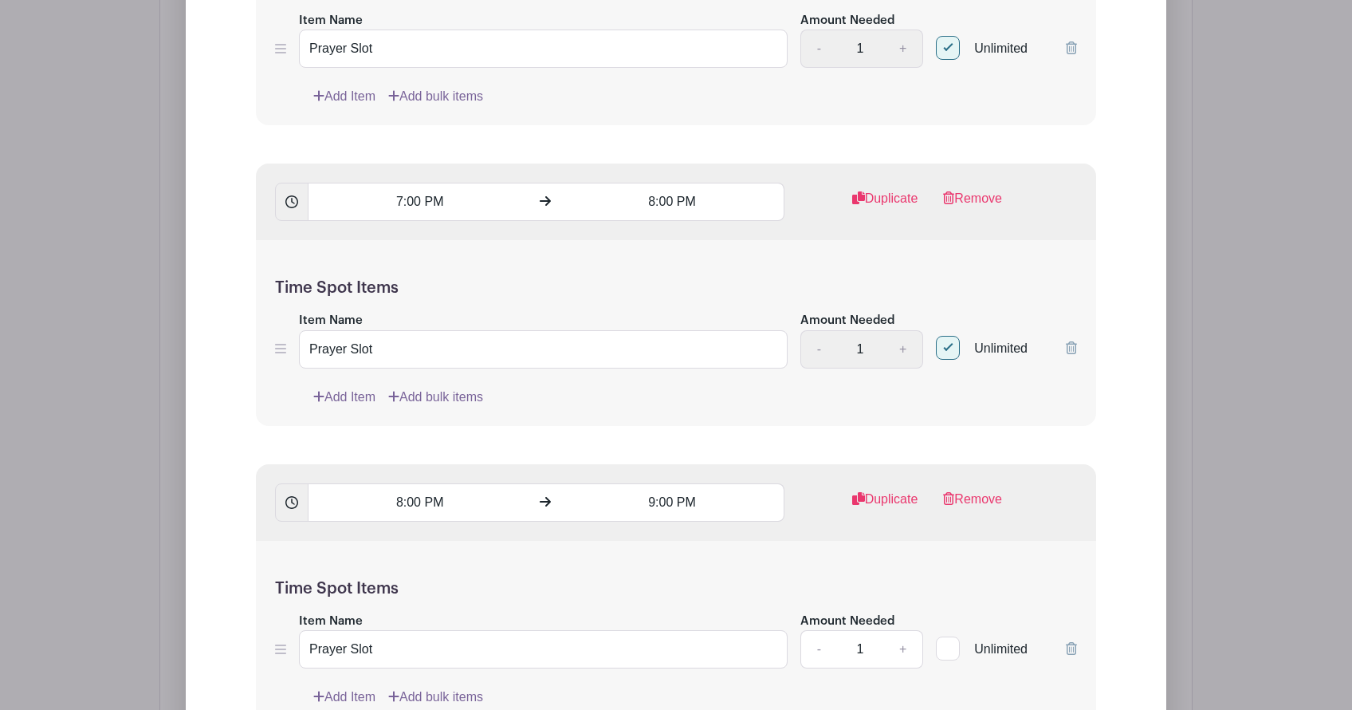
scroll to position [7264, 0]
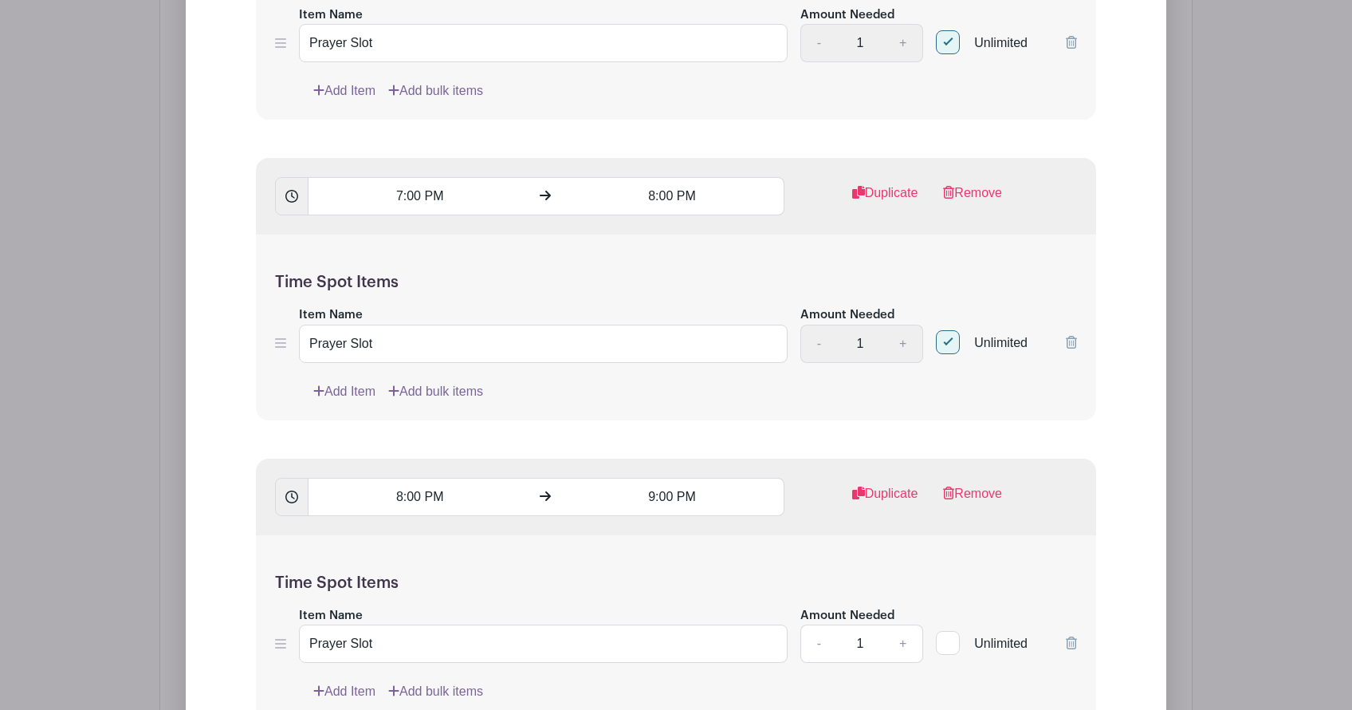
click at [946, 631] on div at bounding box center [948, 643] width 24 height 24
click at [946, 634] on input "Unlimited" at bounding box center [941, 639] width 10 height 10
checkbox input "true"
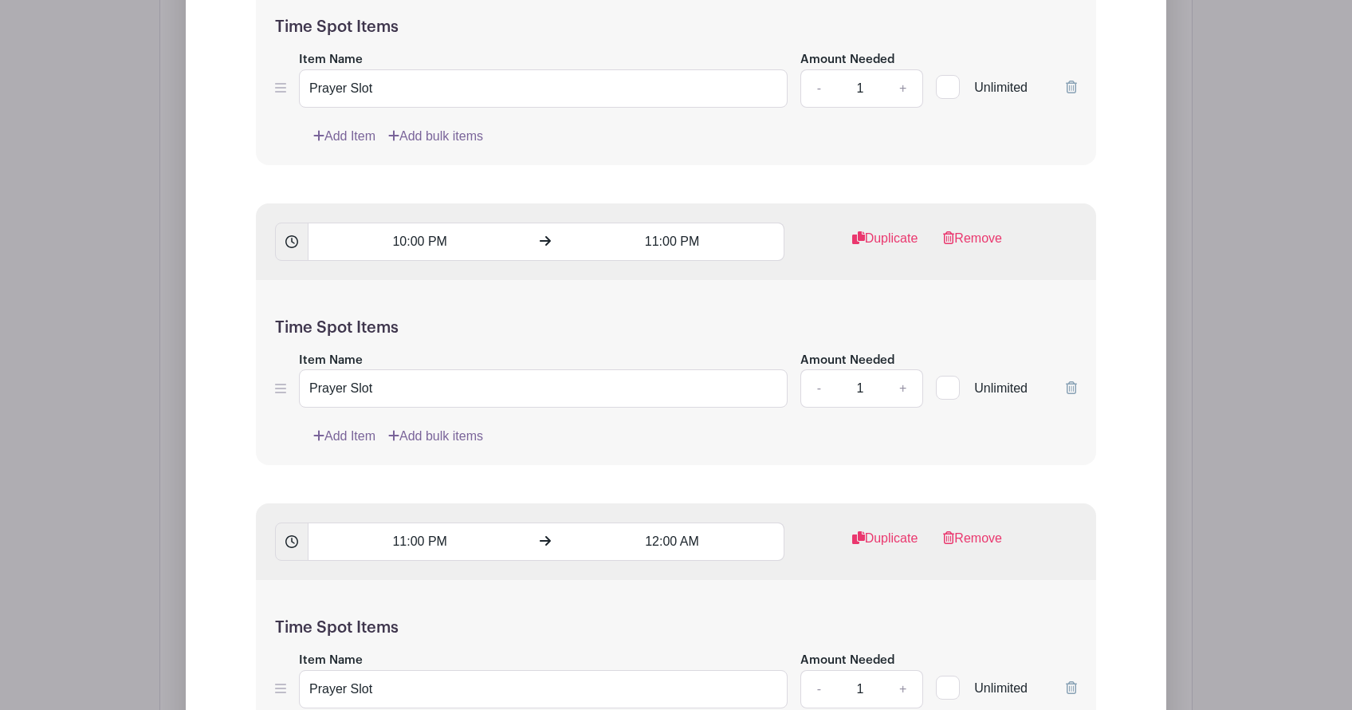
scroll to position [8136, 0]
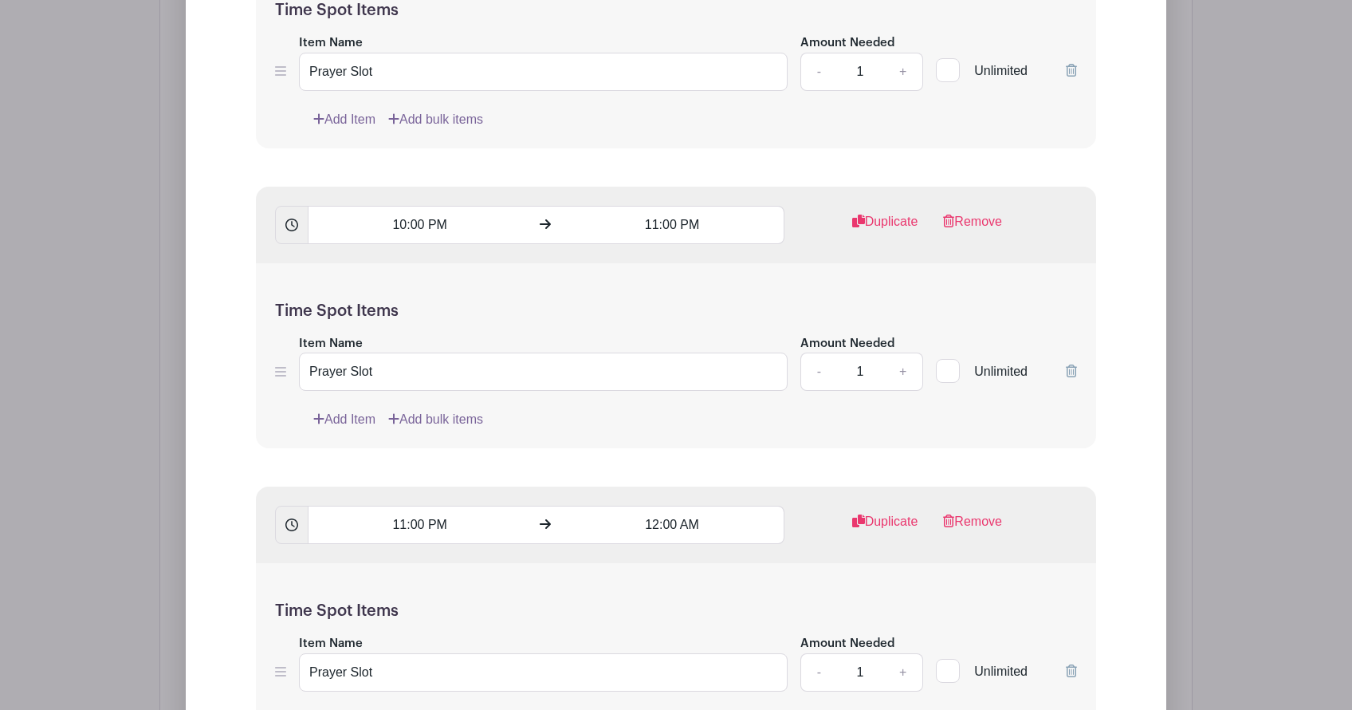
click at [947, 58] on div at bounding box center [948, 70] width 24 height 24
click at [946, 61] on input "Unlimited" at bounding box center [941, 66] width 10 height 10
checkbox input "true"
click at [943, 362] on input "Unlimited" at bounding box center [941, 367] width 10 height 10
checkbox input "true"
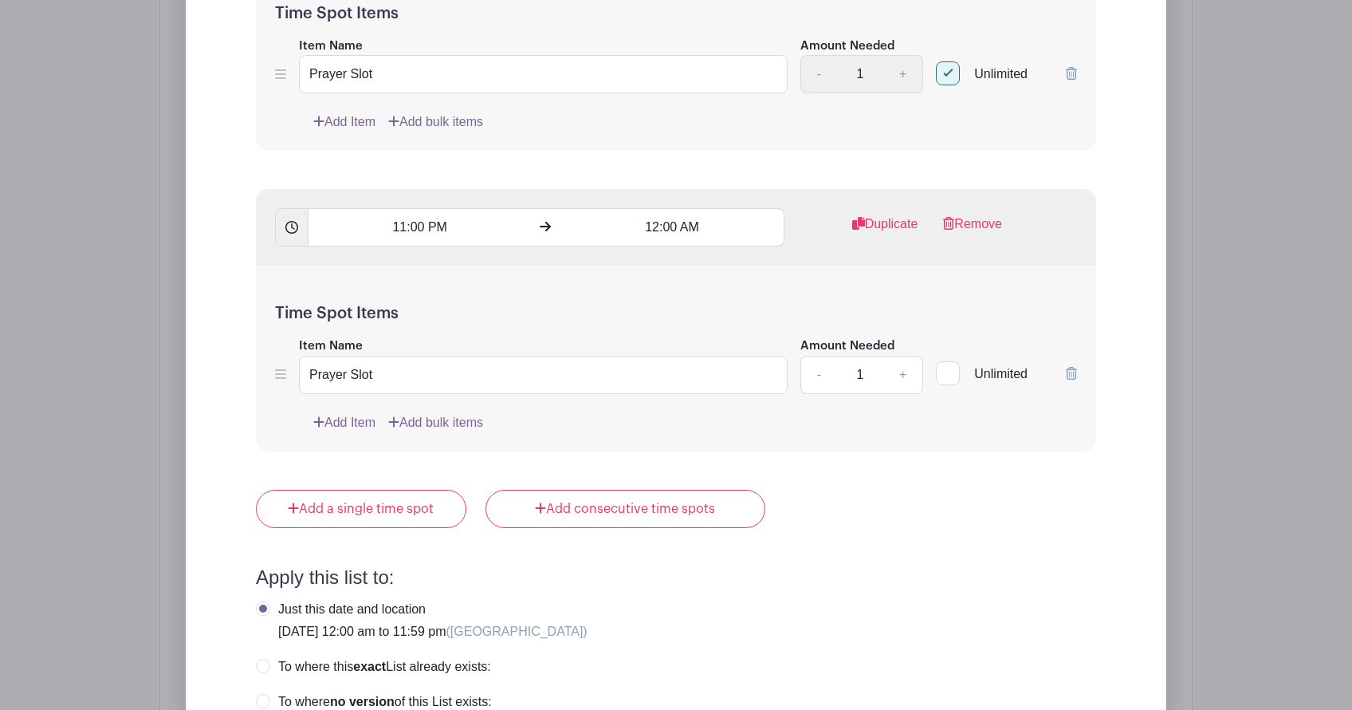
scroll to position [8456, 0]
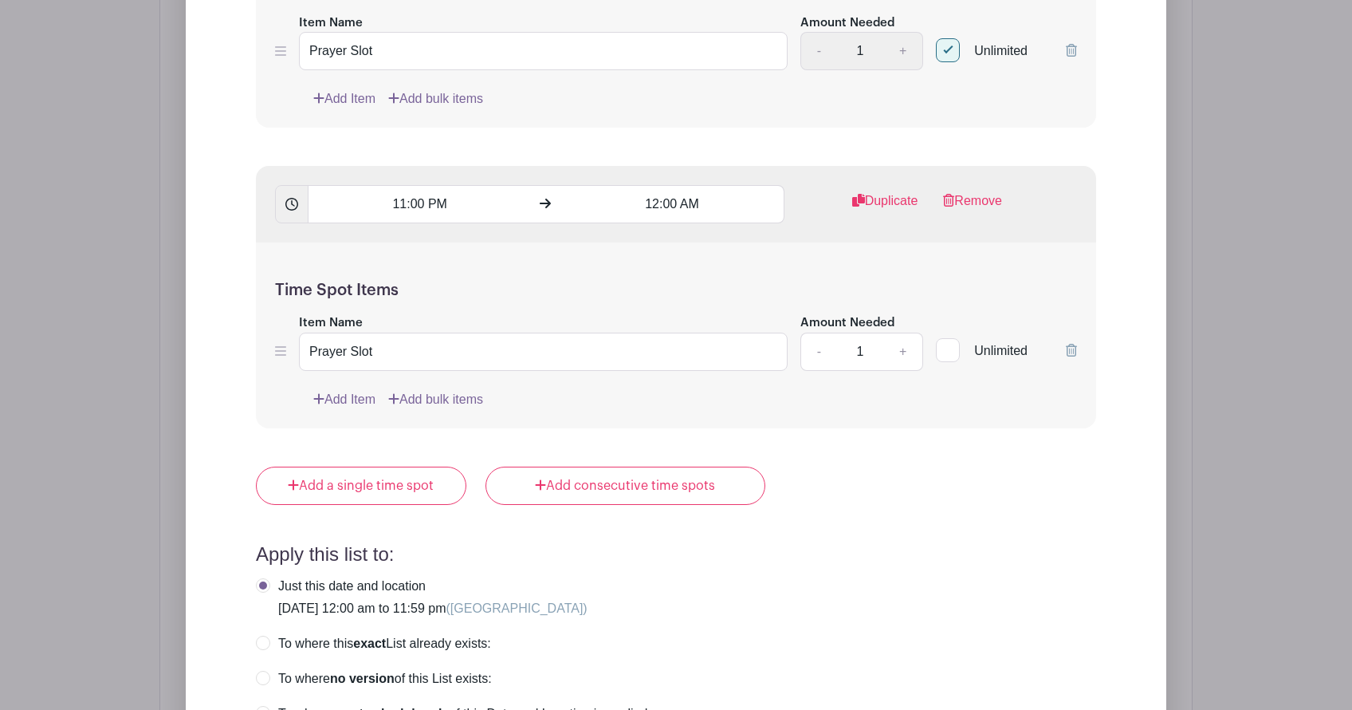
click at [950, 338] on div at bounding box center [948, 350] width 24 height 24
click at [946, 341] on input "Unlimited" at bounding box center [941, 346] width 10 height 10
checkbox input "true"
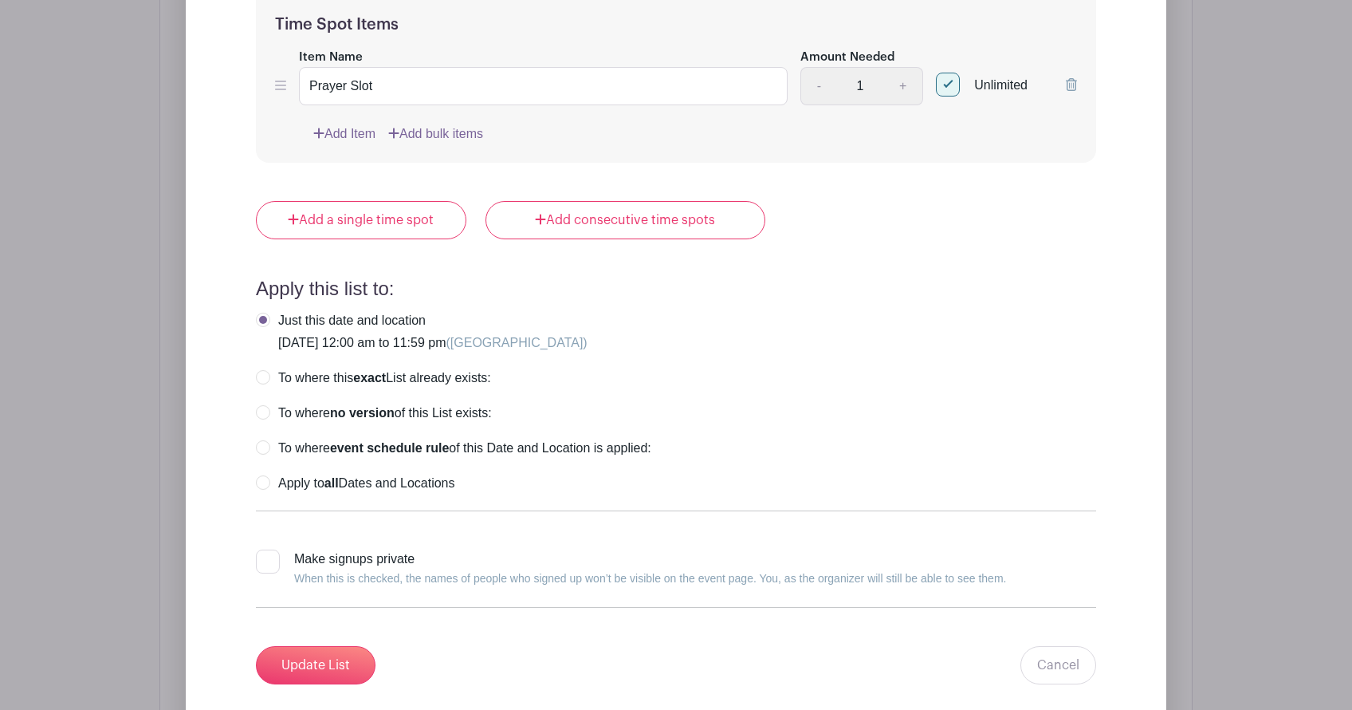
scroll to position [8721, 0]
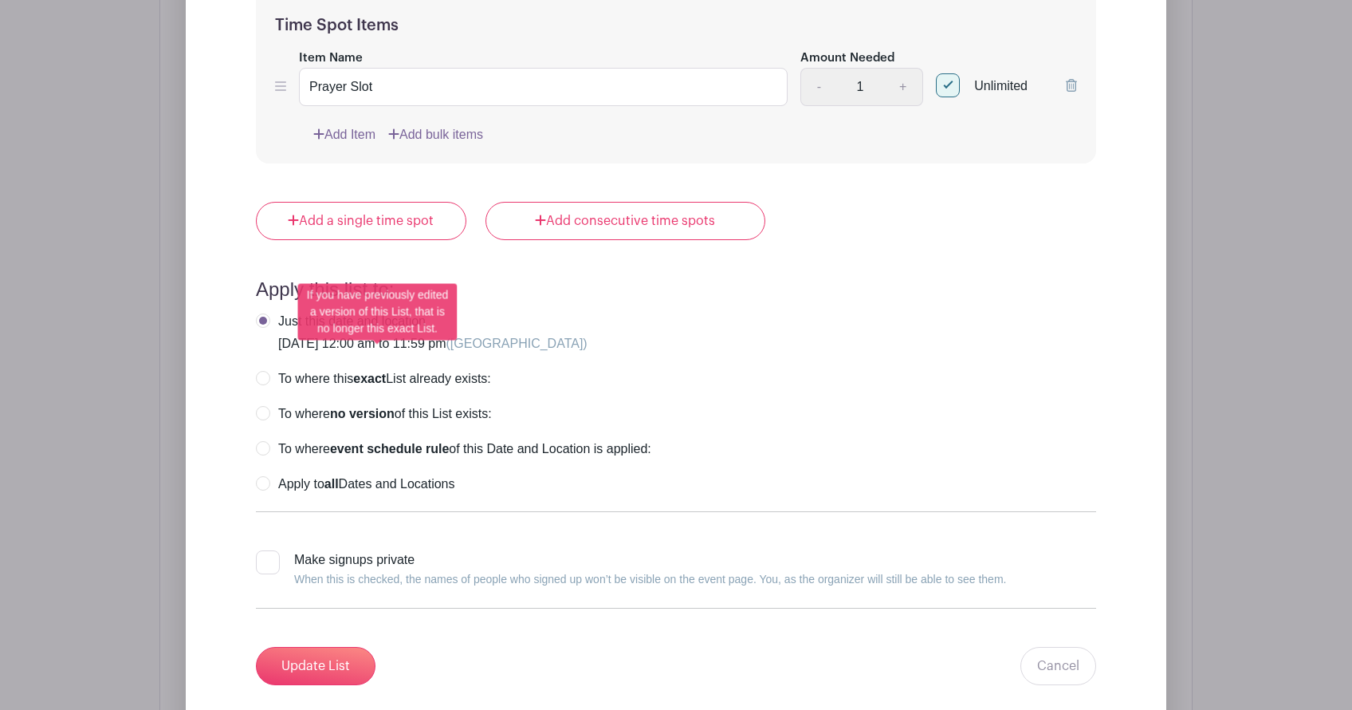
click at [423, 371] on label "To where this exact List already exists:" at bounding box center [373, 379] width 235 height 16
radio input "true"
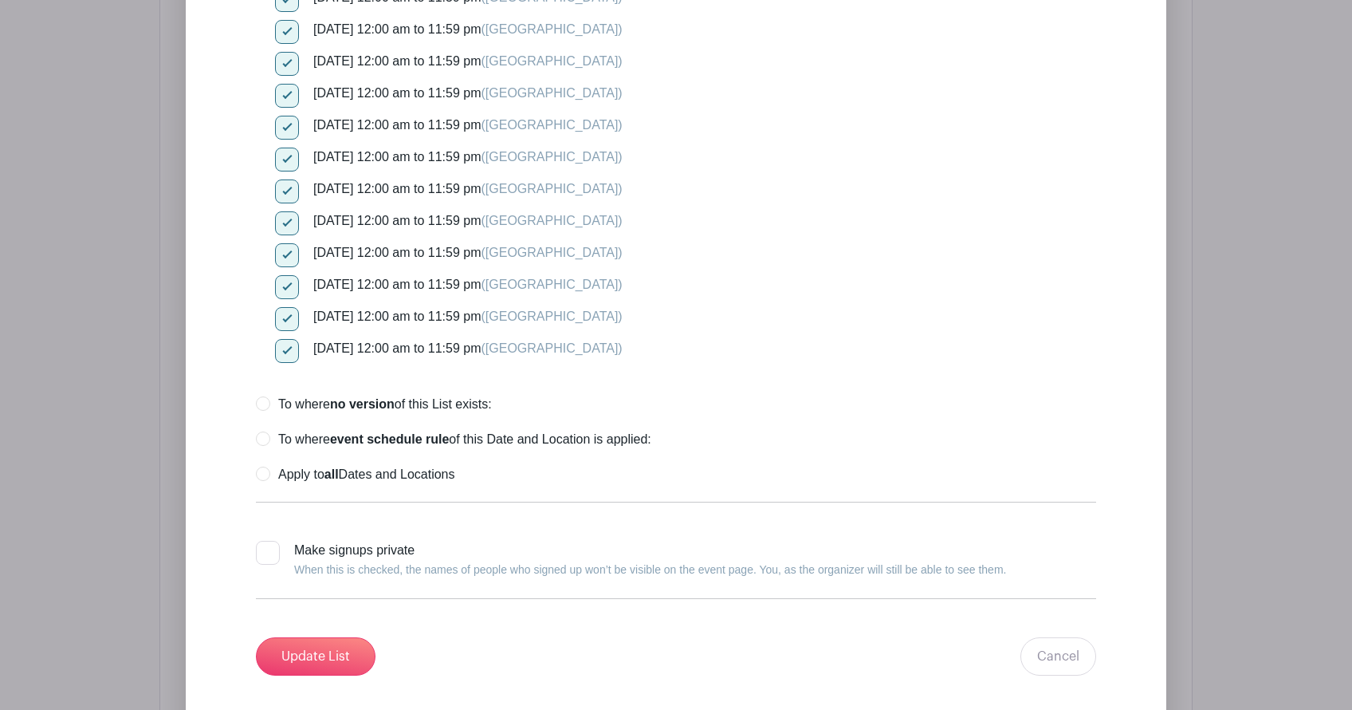
scroll to position [9173, 0]
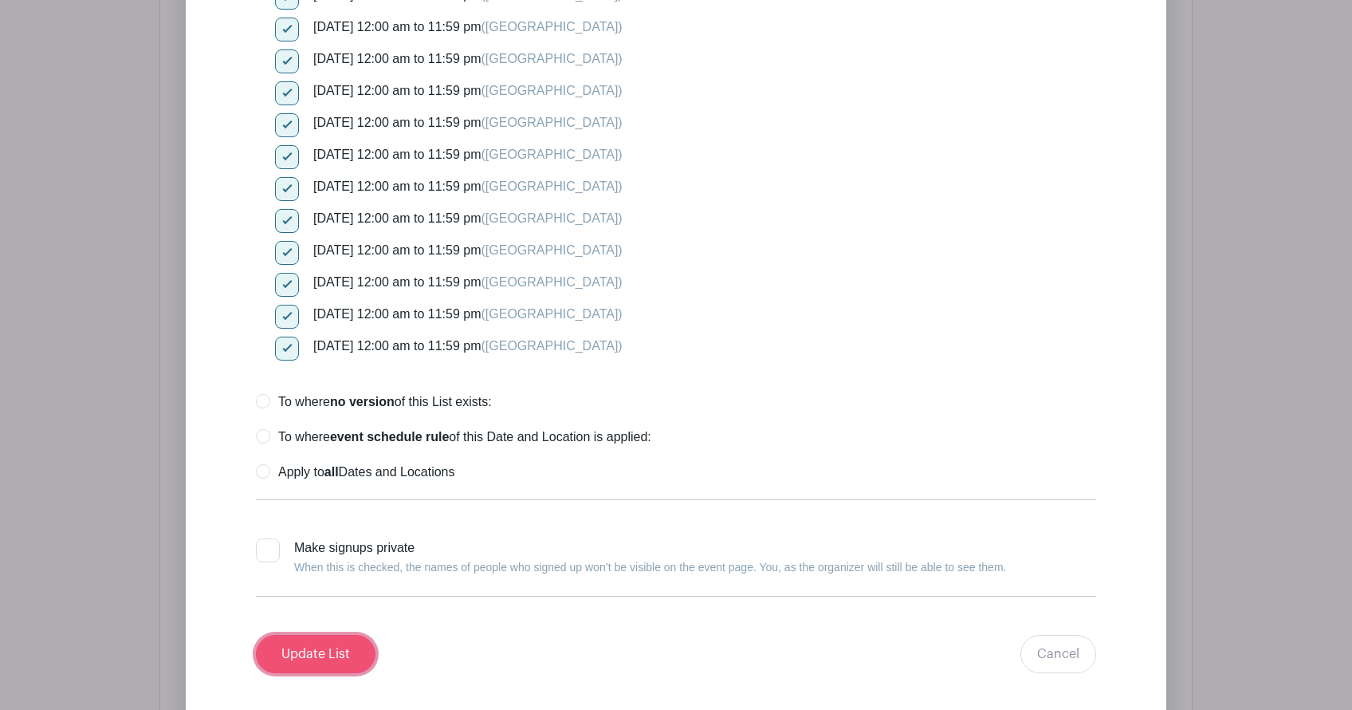
click at [317, 635] on input "Update List" at bounding box center [316, 654] width 120 height 38
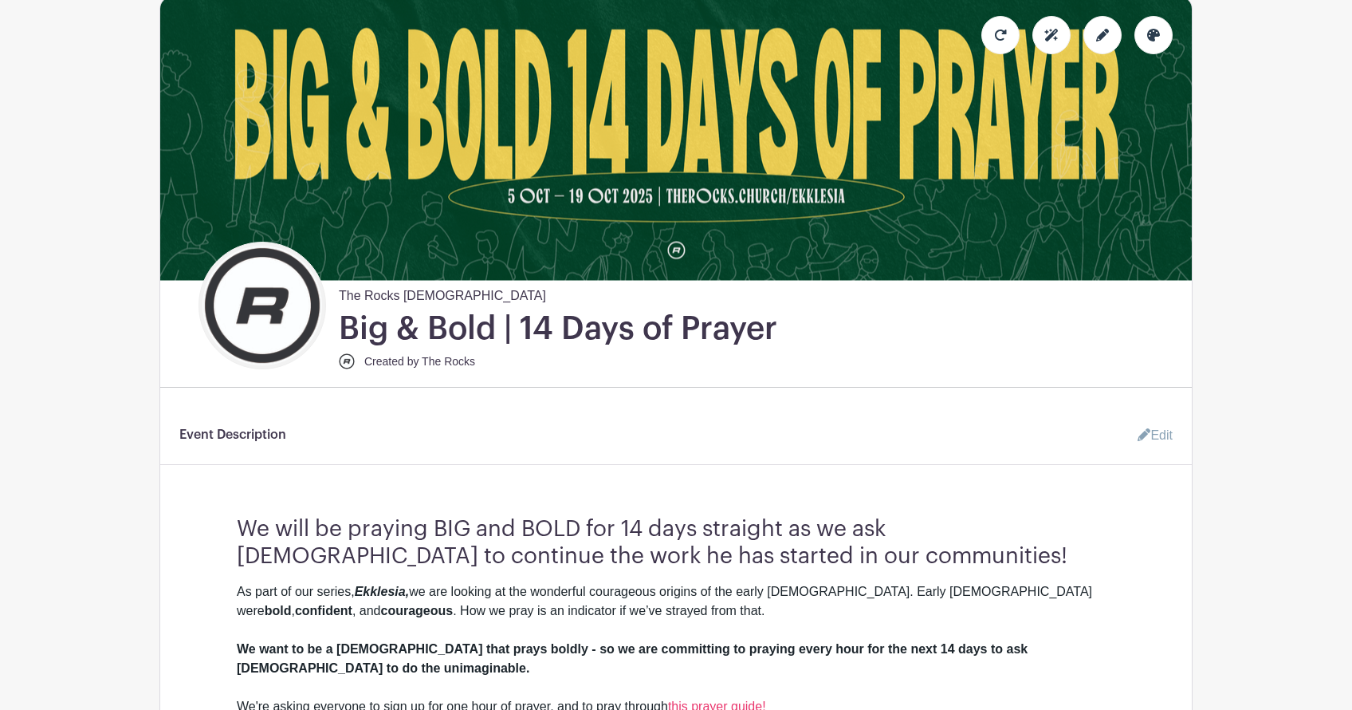
scroll to position [0, 0]
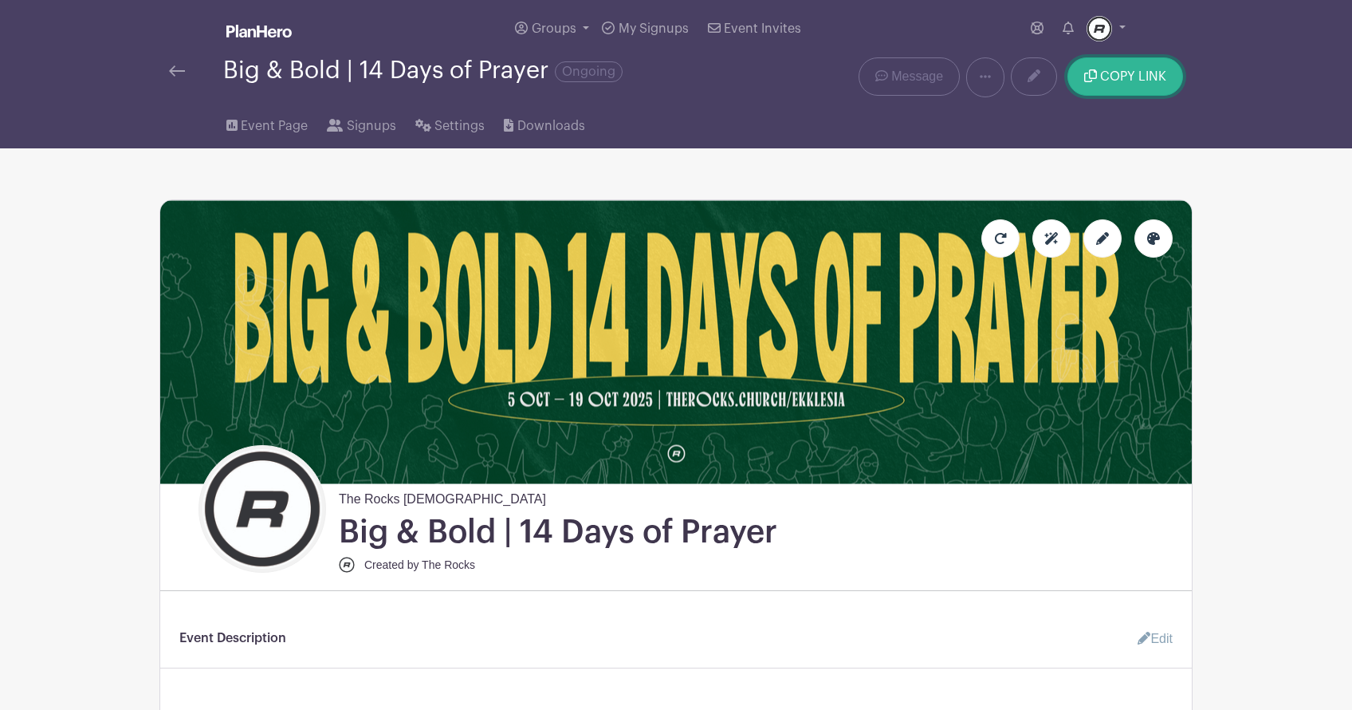
click at [1134, 85] on button "COPY LINK" at bounding box center [1126, 76] width 116 height 38
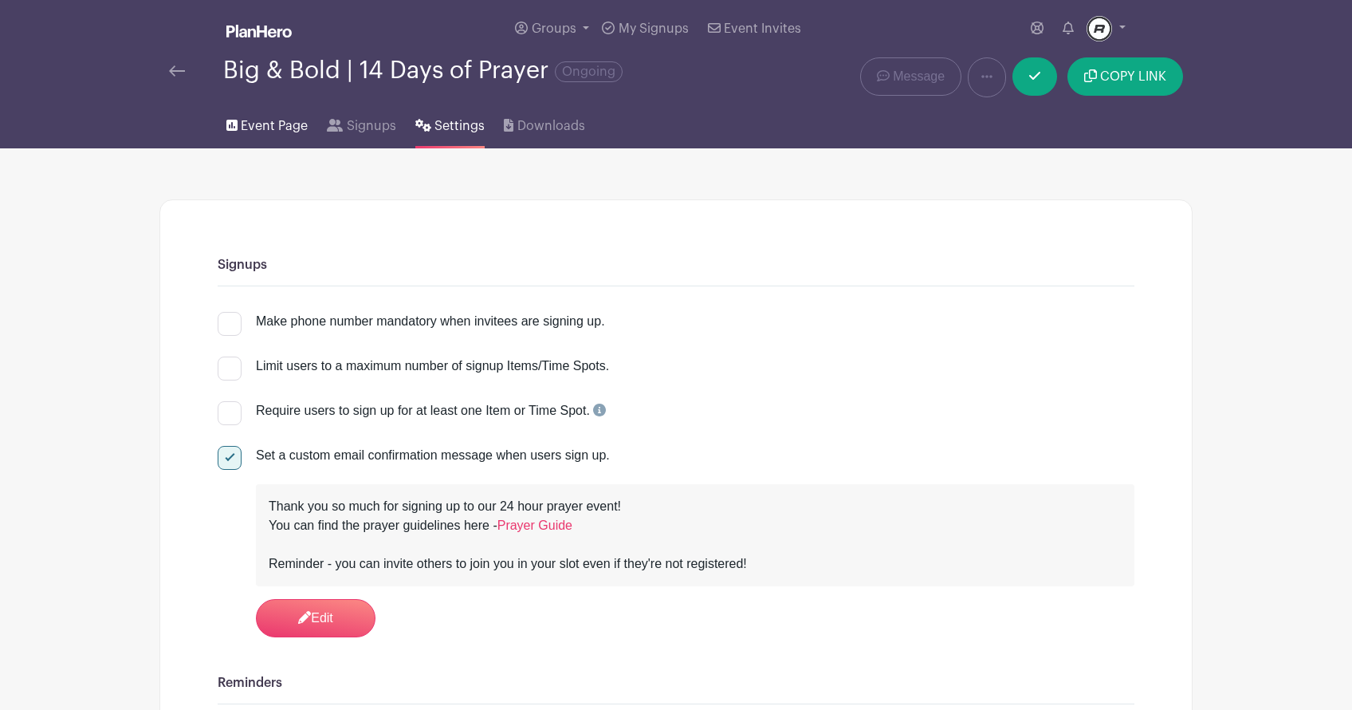
click at [271, 123] on span "Event Page" at bounding box center [274, 125] width 67 height 19
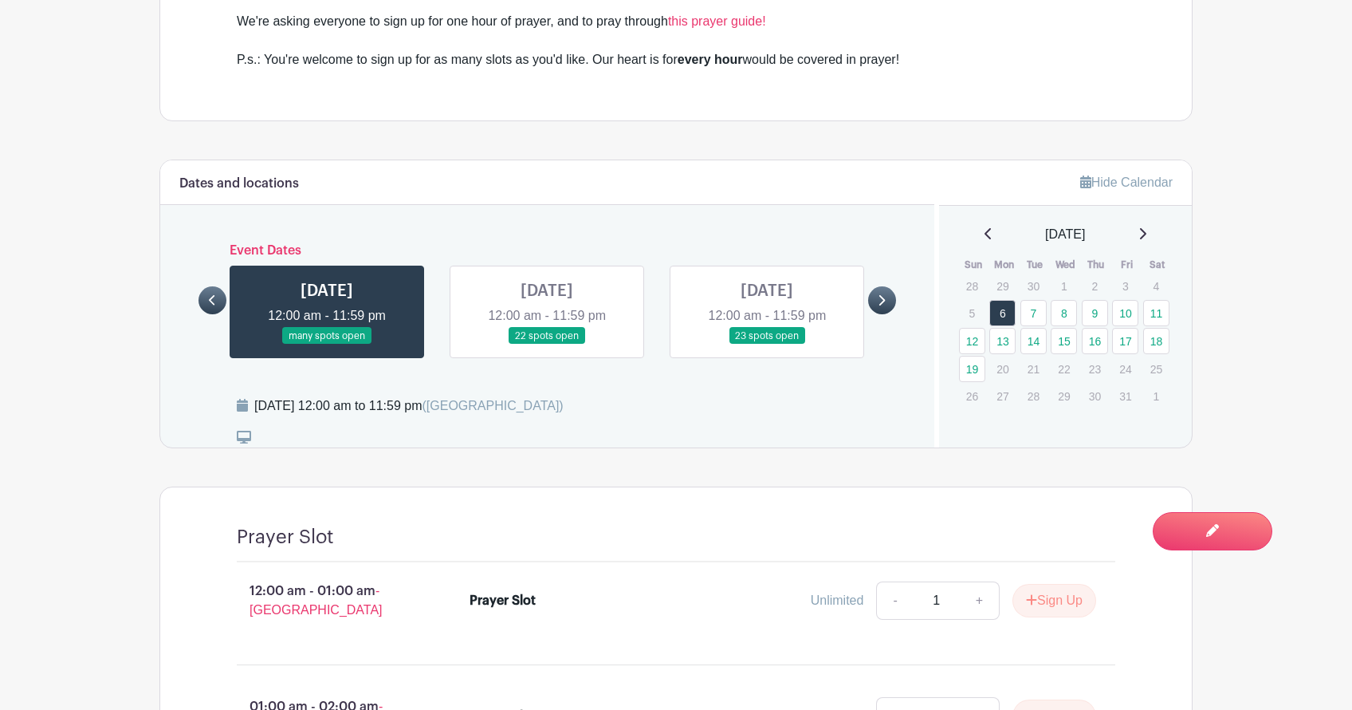
scroll to position [851, 0]
click at [547, 343] on link at bounding box center [547, 343] width 0 height 0
